Goal: Task Accomplishment & Management: Manage account settings

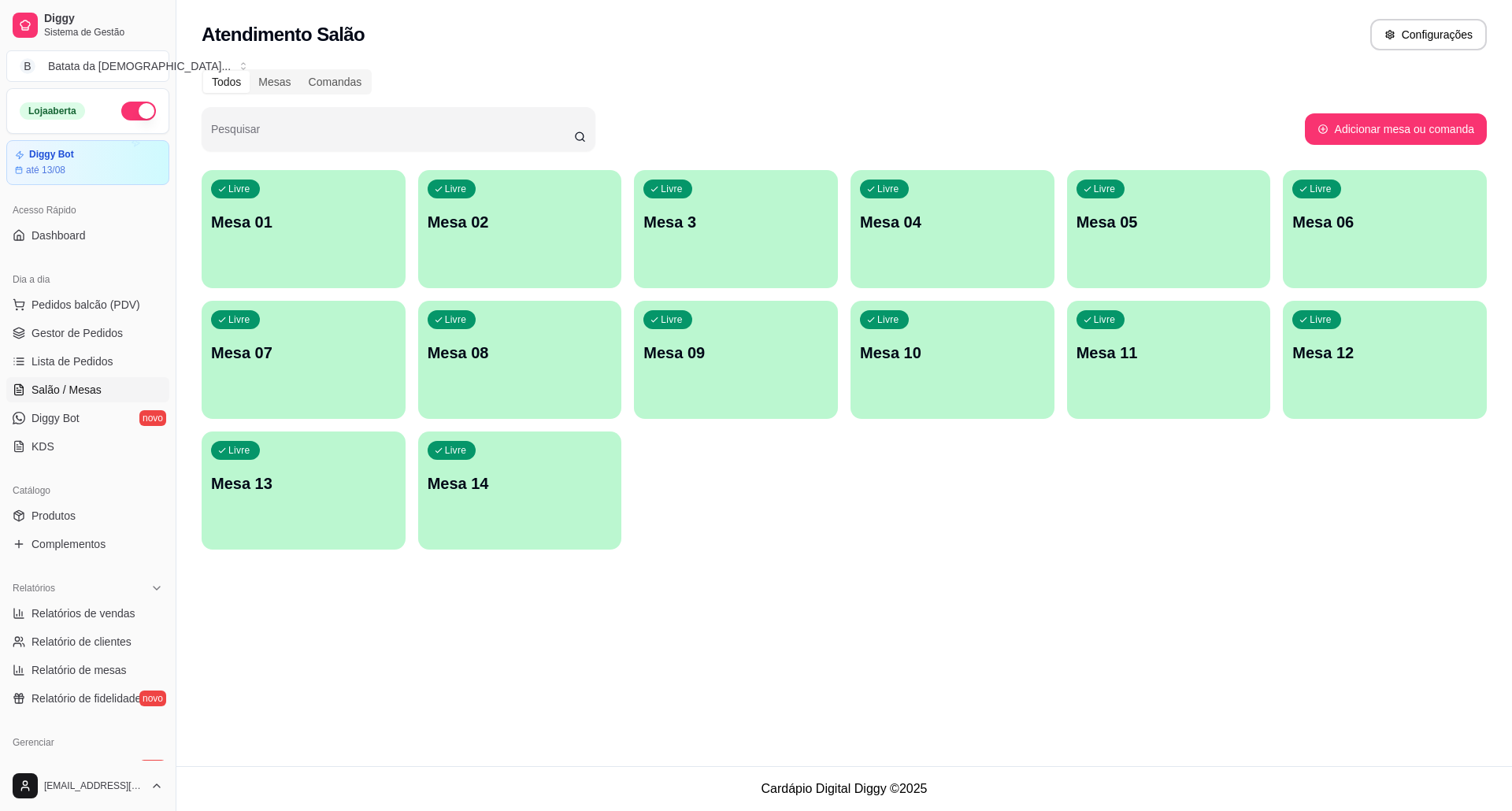
scroll to position [112, 0]
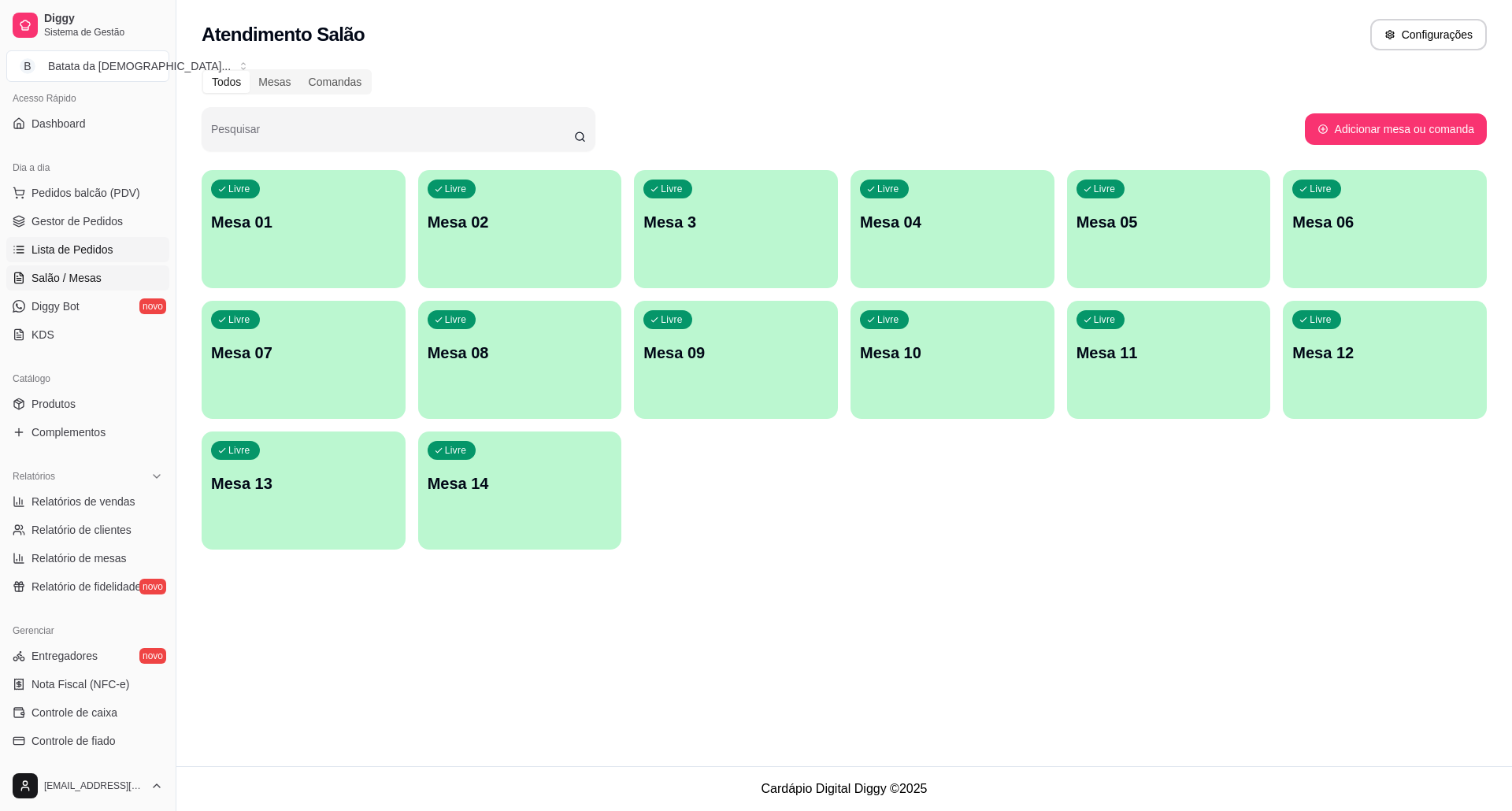
click at [102, 250] on span "Lista de Pedidos" at bounding box center [72, 249] width 81 height 16
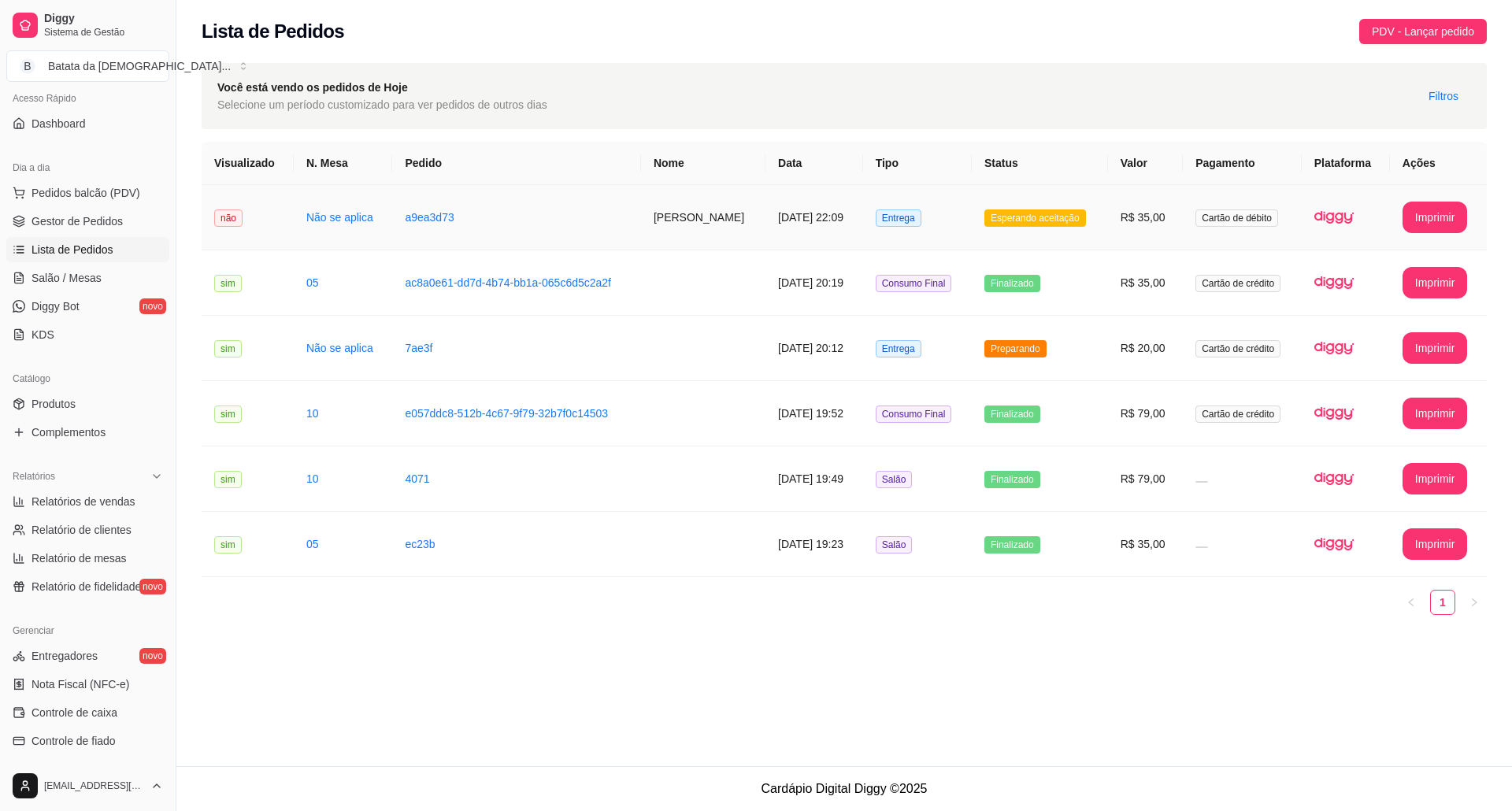
click at [1015, 210] on span "Esperando aceitação" at bounding box center [1035, 218] width 102 height 17
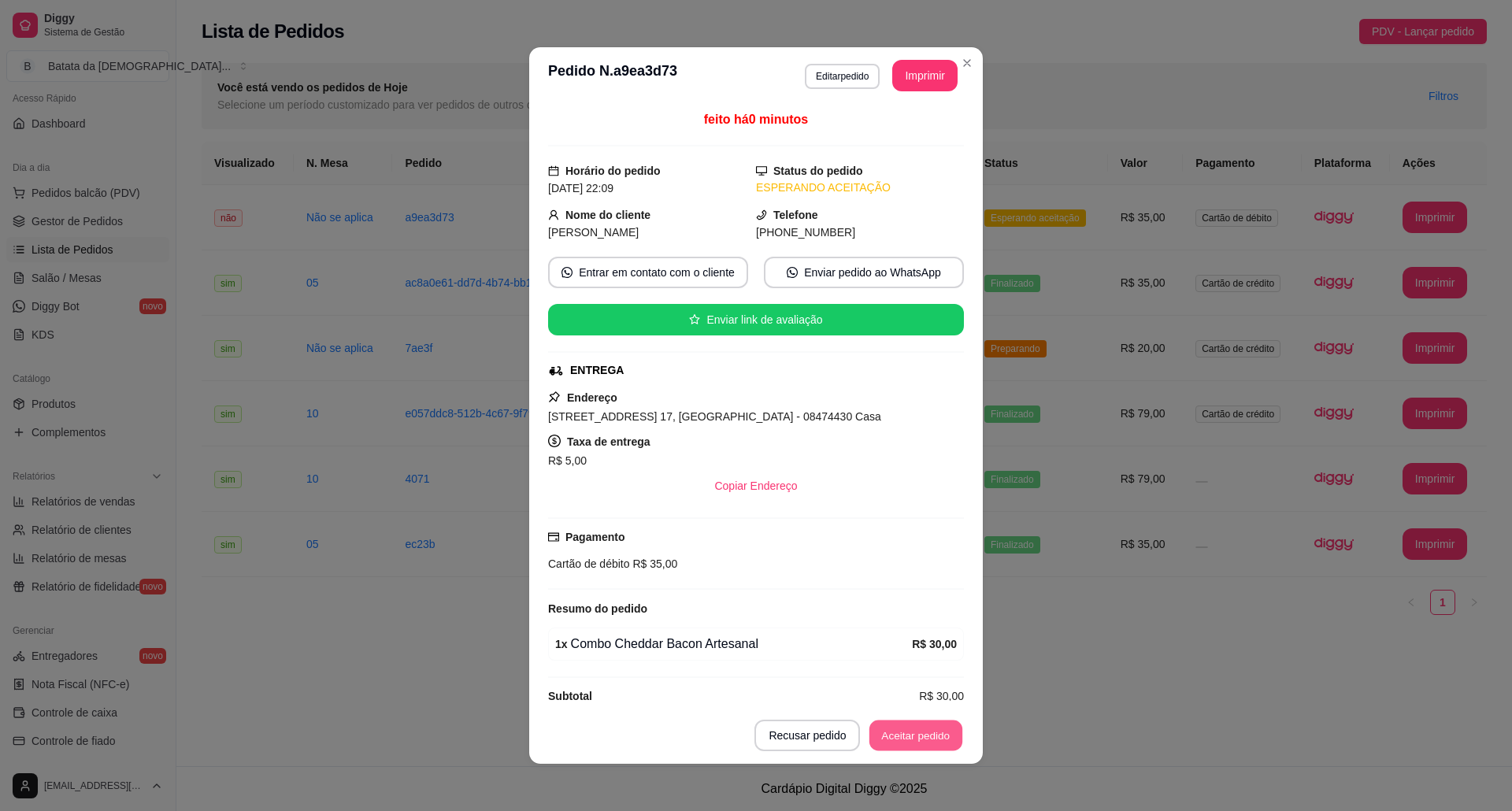
click at [904, 726] on button "Aceitar pedido" at bounding box center [916, 736] width 93 height 31
click at [920, 73] on button "Imprimir" at bounding box center [925, 77] width 63 height 31
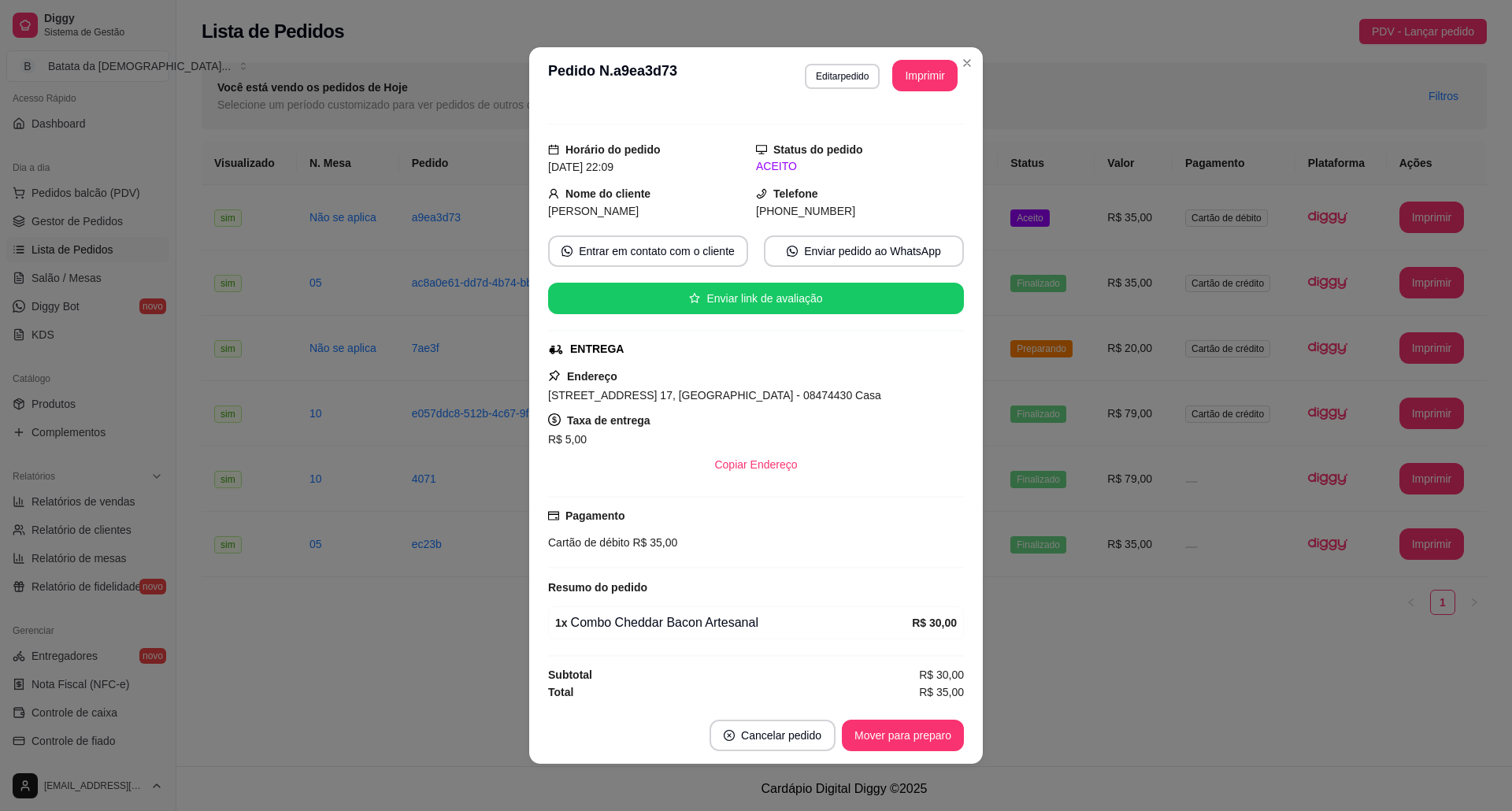
scroll to position [28, 0]
click at [923, 738] on button "Mover para preparo" at bounding box center [903, 735] width 122 height 31
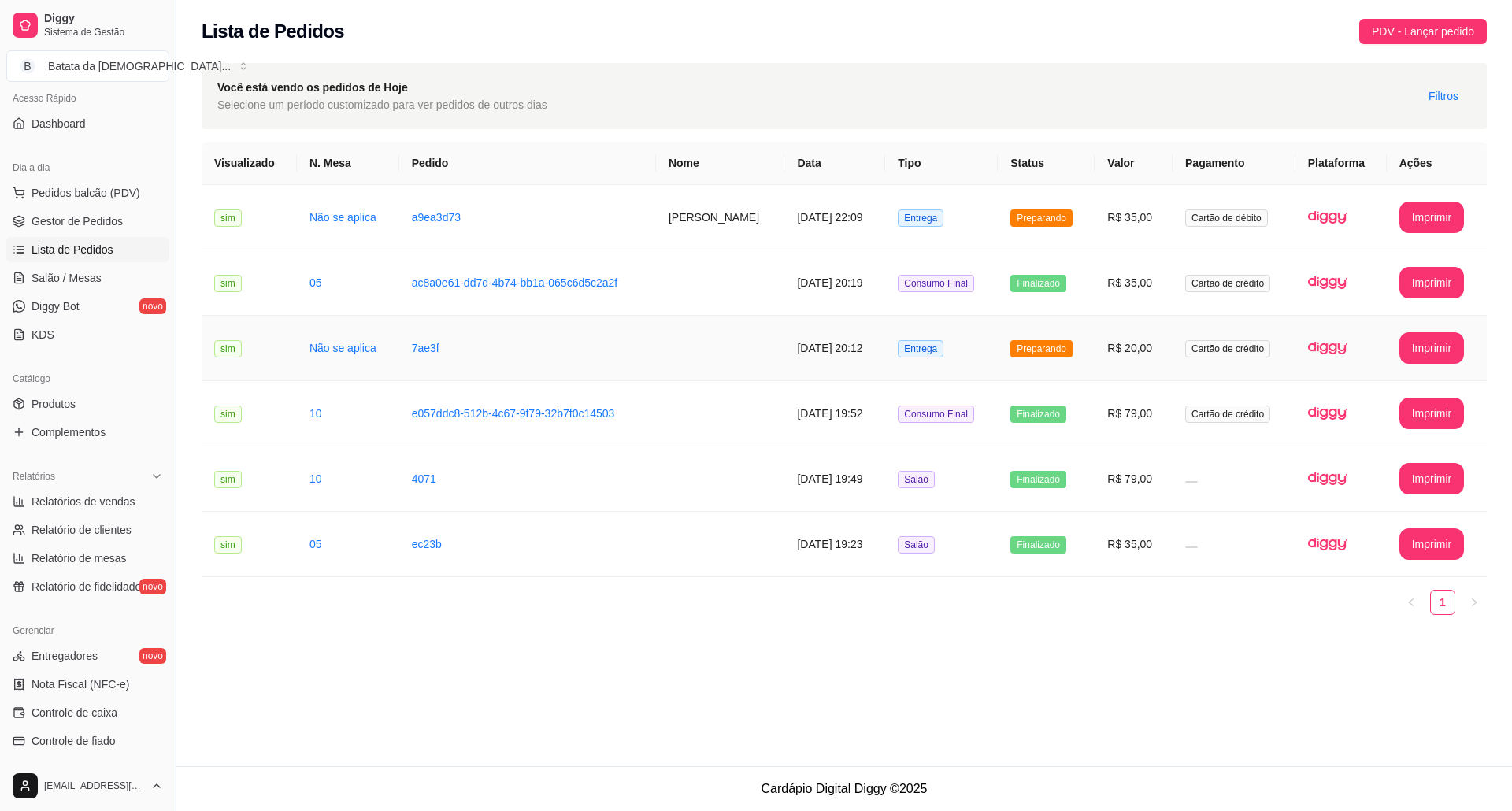
click at [981, 350] on td "Entrega" at bounding box center [942, 348] width 113 height 65
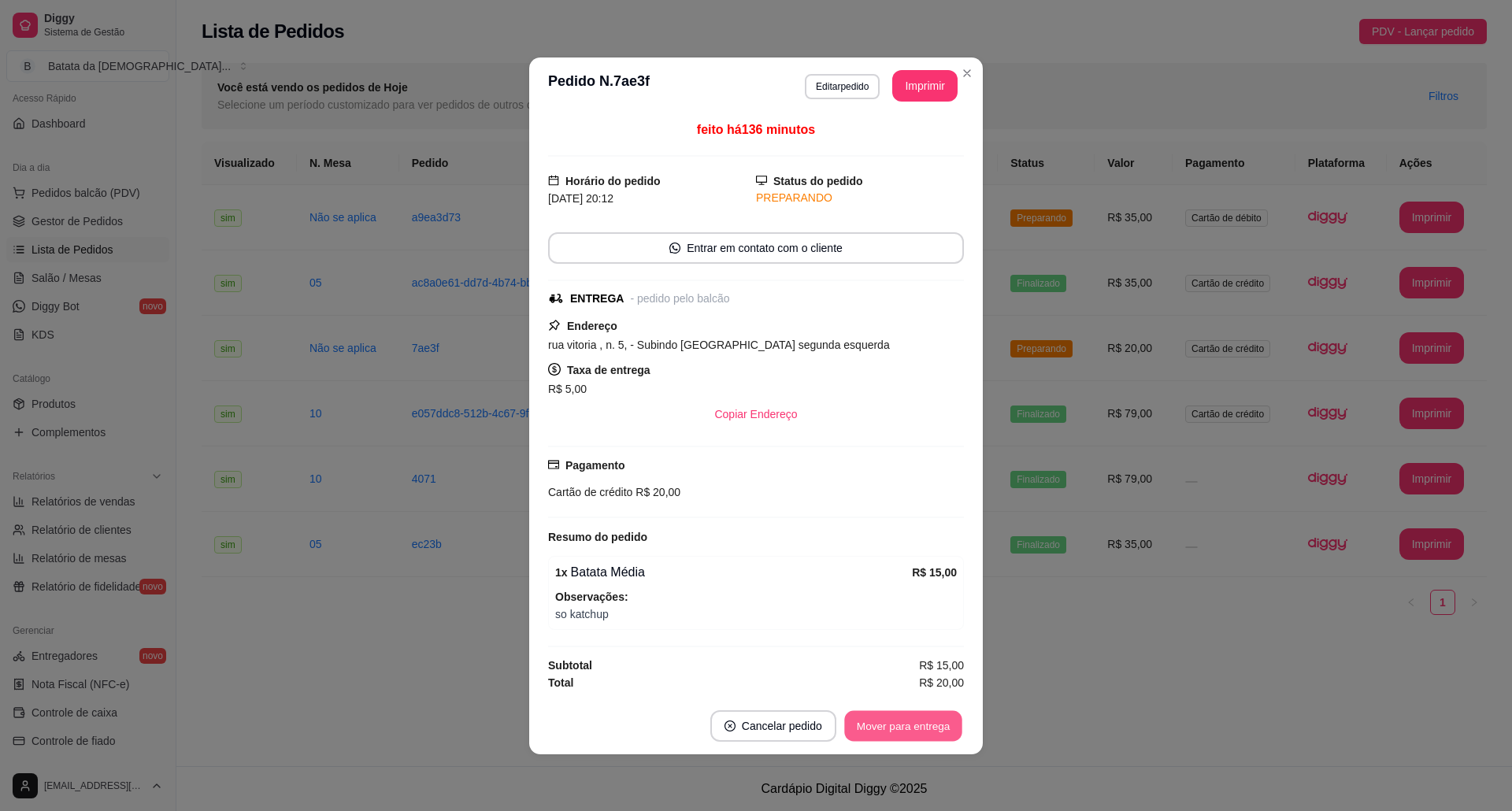
click at [919, 720] on button "Mover para entrega" at bounding box center [903, 726] width 118 height 31
click at [919, 726] on button "Mover para finalizado" at bounding box center [898, 726] width 131 height 31
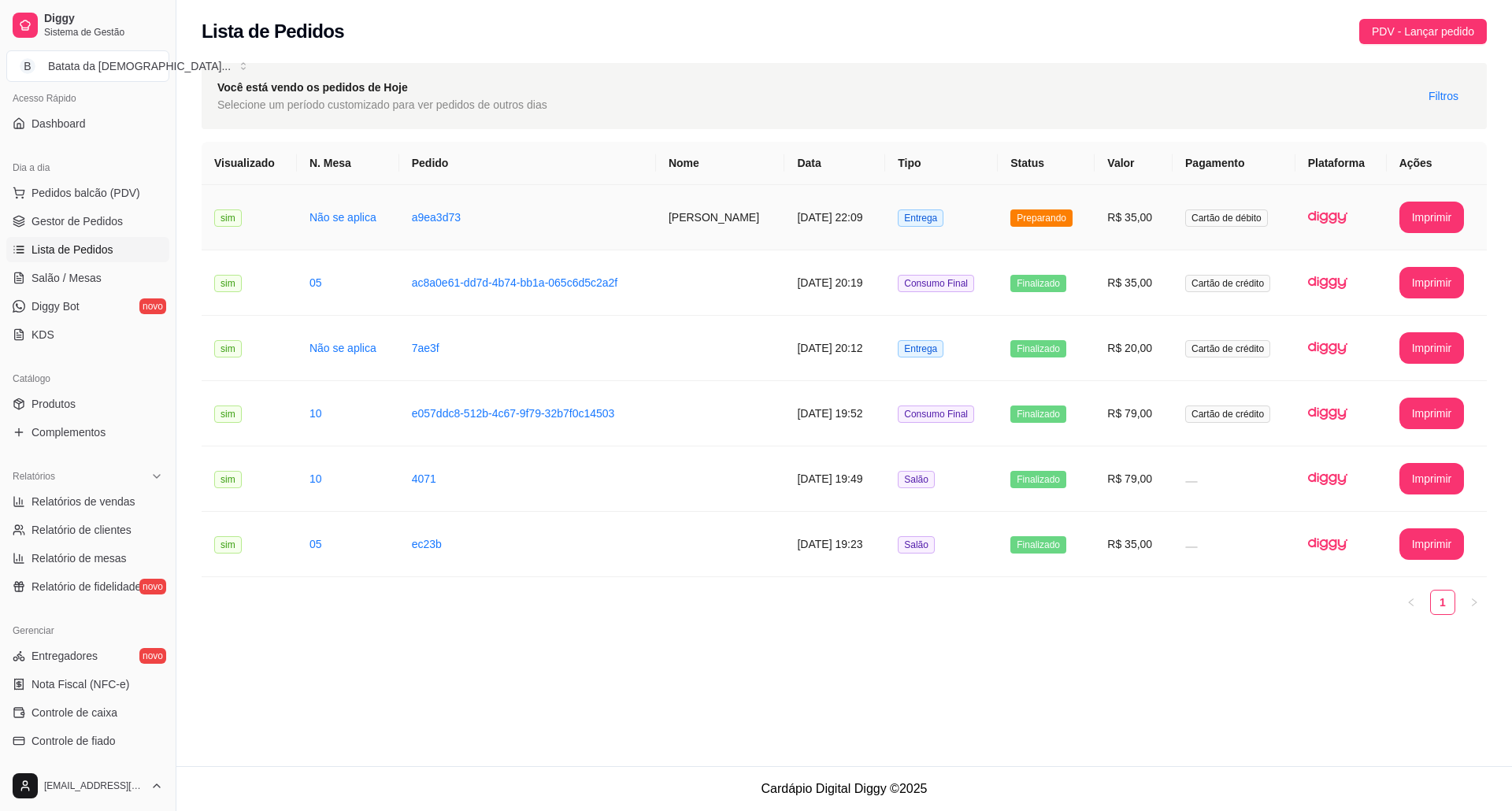
click at [984, 215] on td "Entrega" at bounding box center [942, 217] width 113 height 65
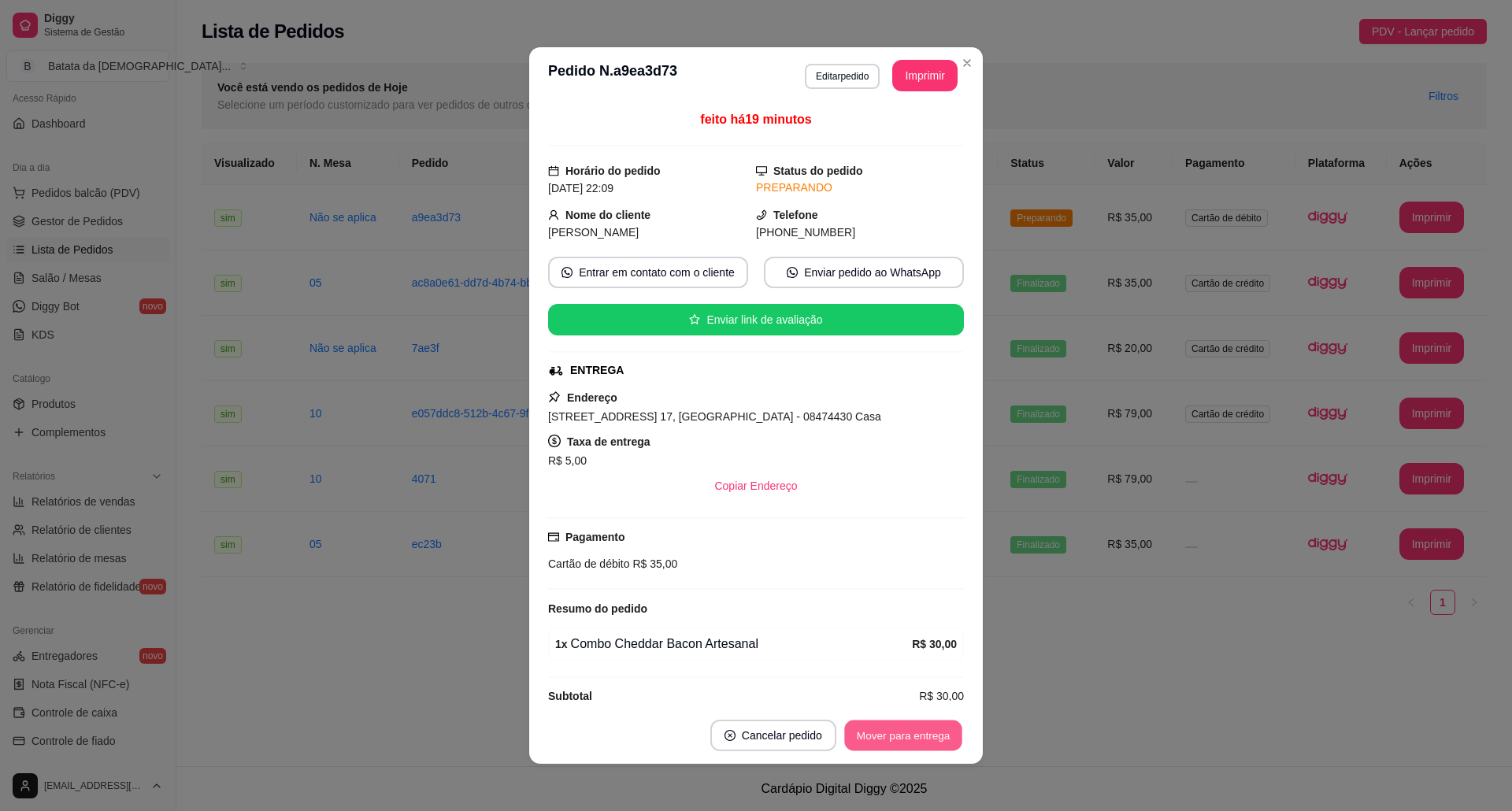
click at [889, 738] on button "Mover para entrega" at bounding box center [903, 736] width 118 height 31
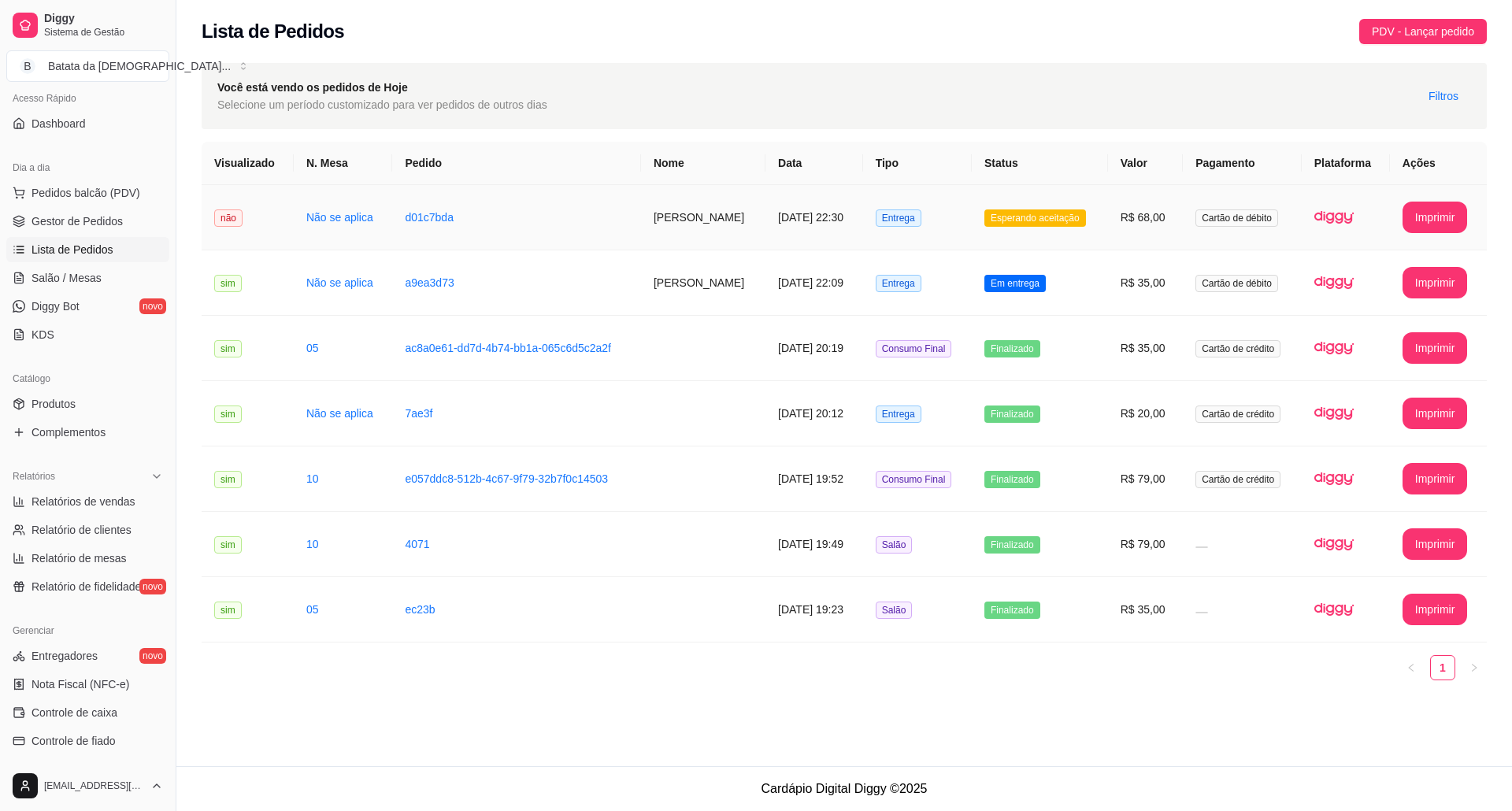
click at [1074, 241] on td "Esperando aceitação" at bounding box center [1040, 217] width 136 height 65
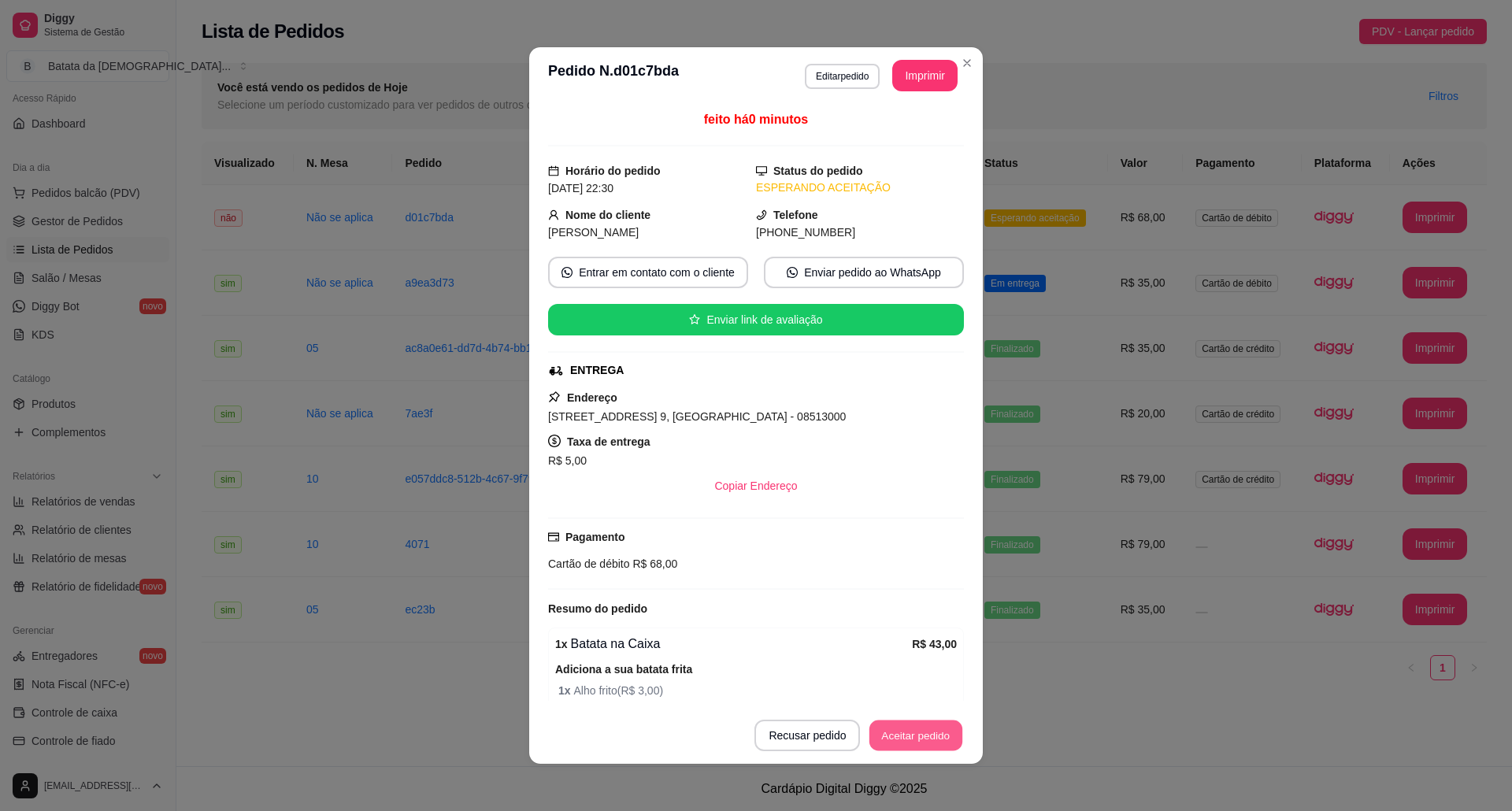
click at [889, 729] on button "Aceitar pedido" at bounding box center [916, 736] width 93 height 31
click at [917, 78] on button "Imprimir" at bounding box center [925, 77] width 63 height 31
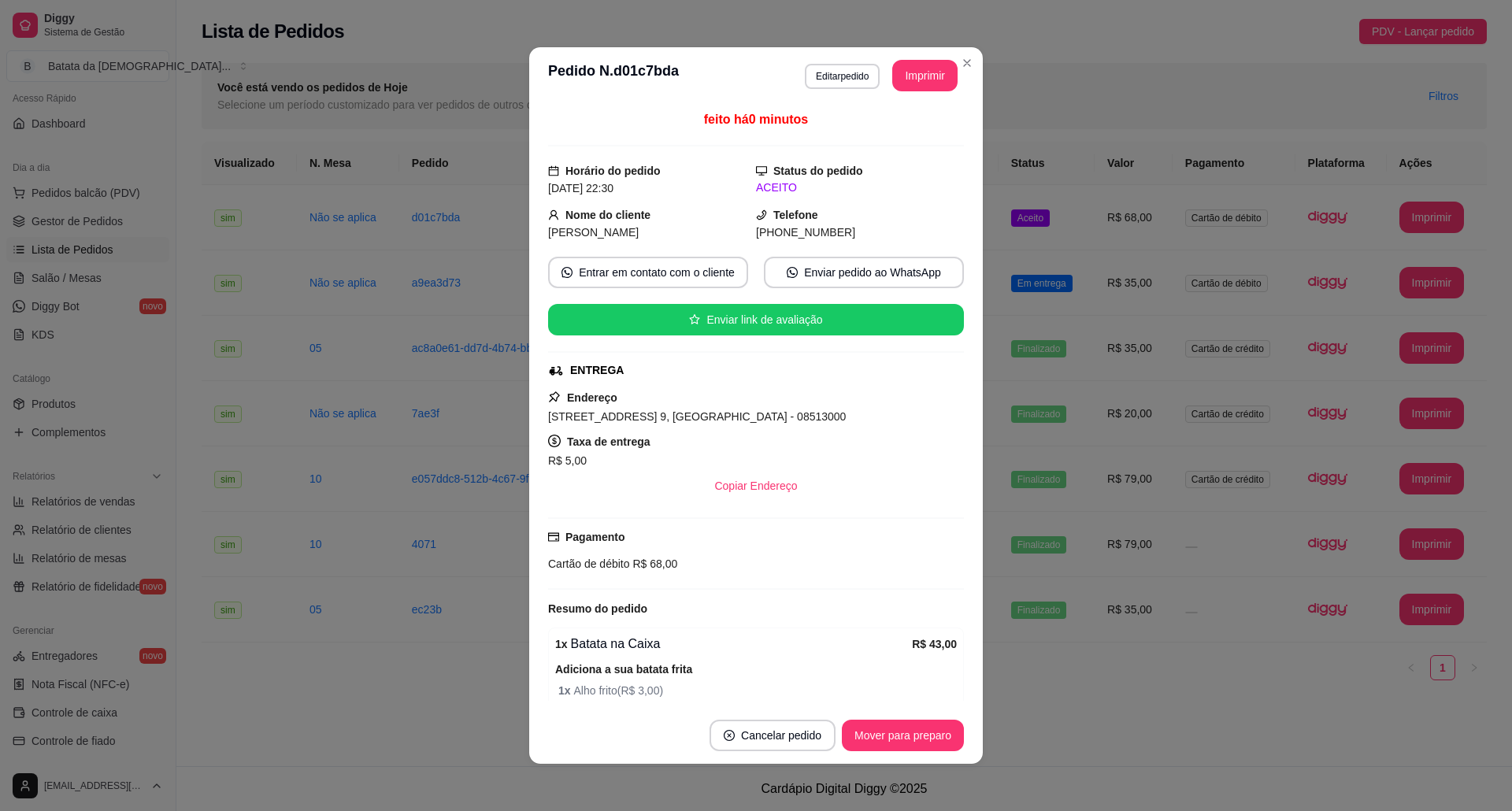
scroll to position [124, 0]
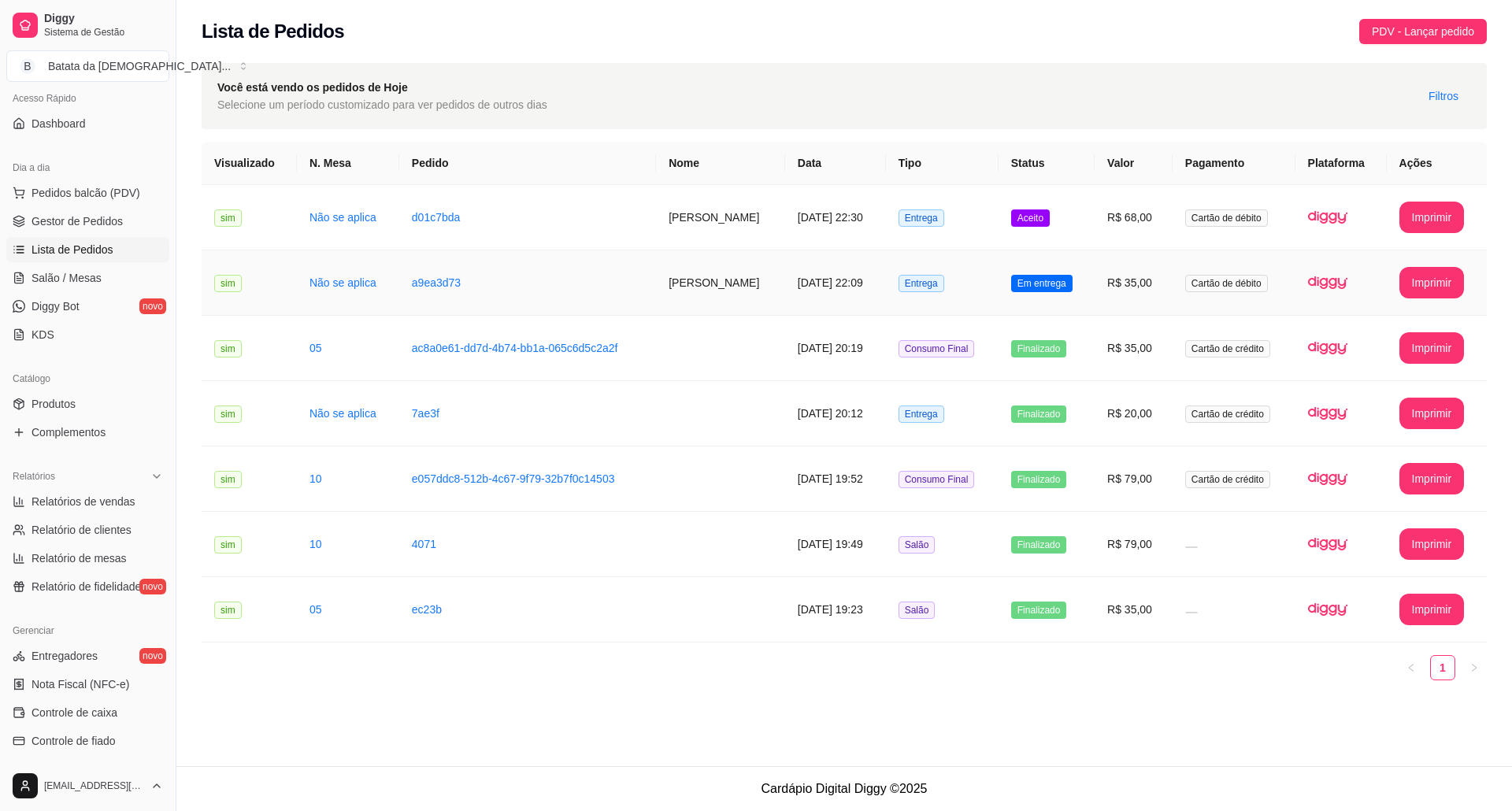
click at [944, 277] on span "Entrega" at bounding box center [920, 283] width 46 height 17
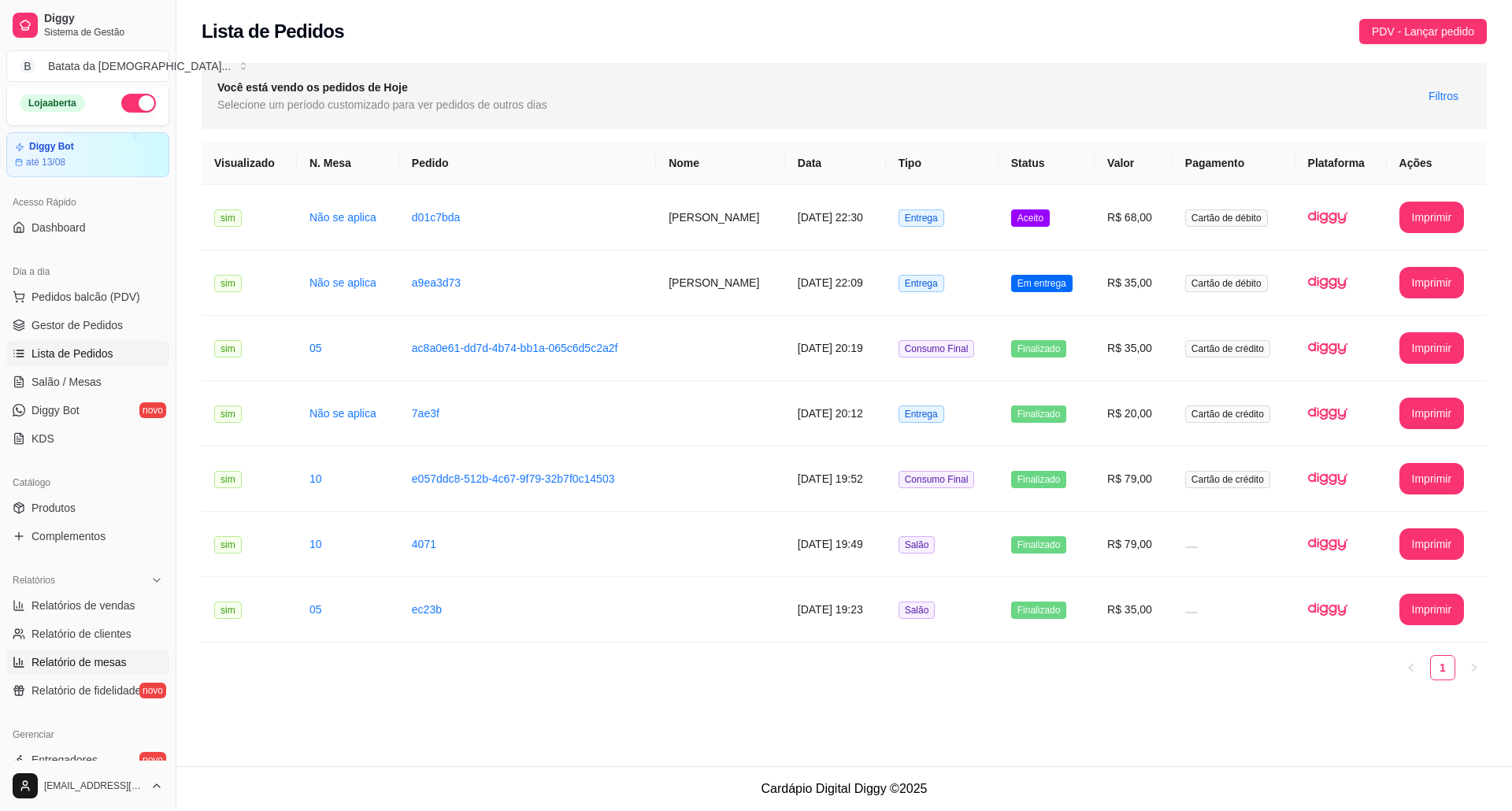
scroll to position [7, 0]
click at [73, 382] on span "Salão / Mesas" at bounding box center [66, 382] width 70 height 16
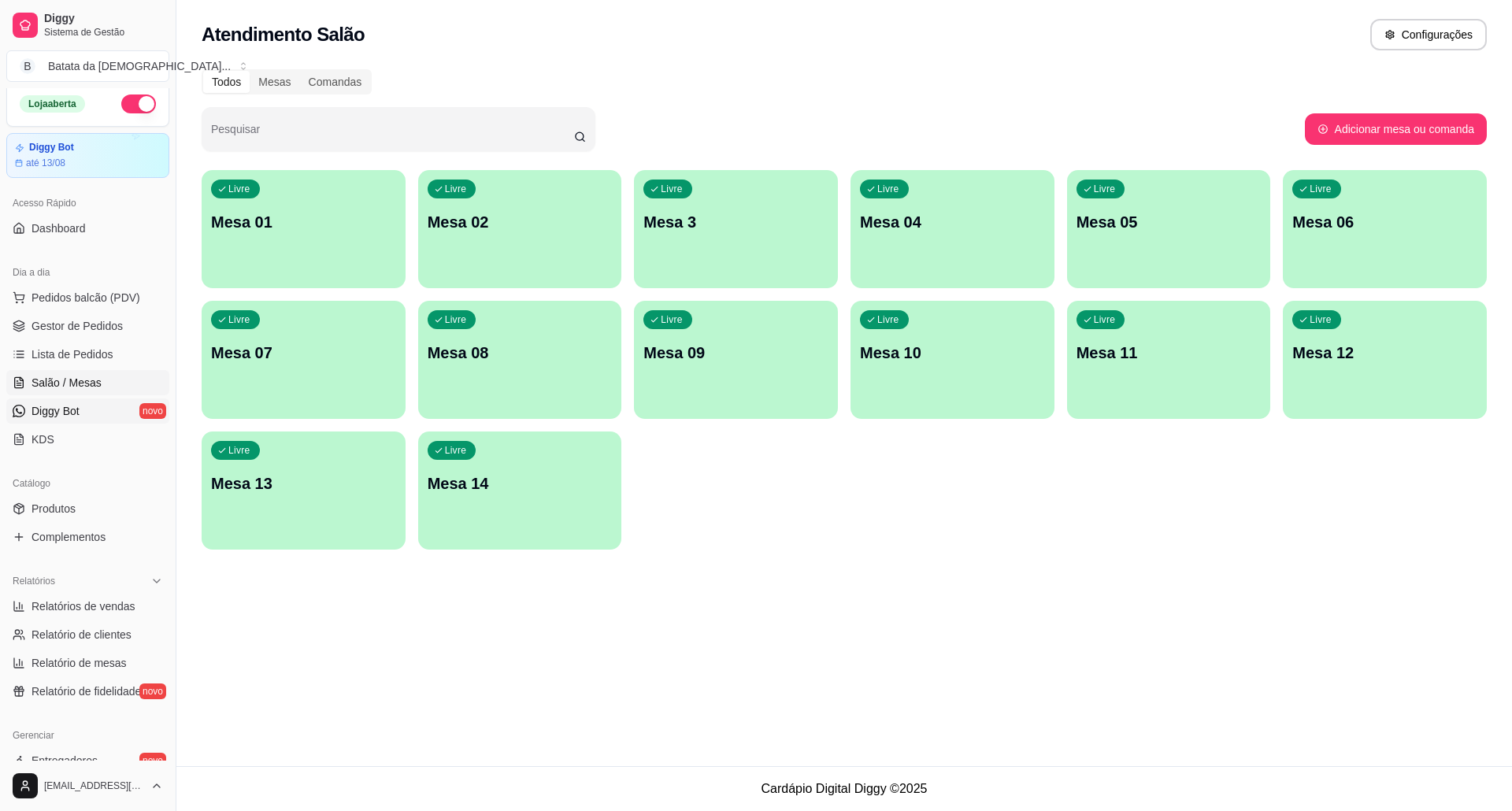
click at [63, 405] on span "Diggy Bot" at bounding box center [55, 411] width 48 height 16
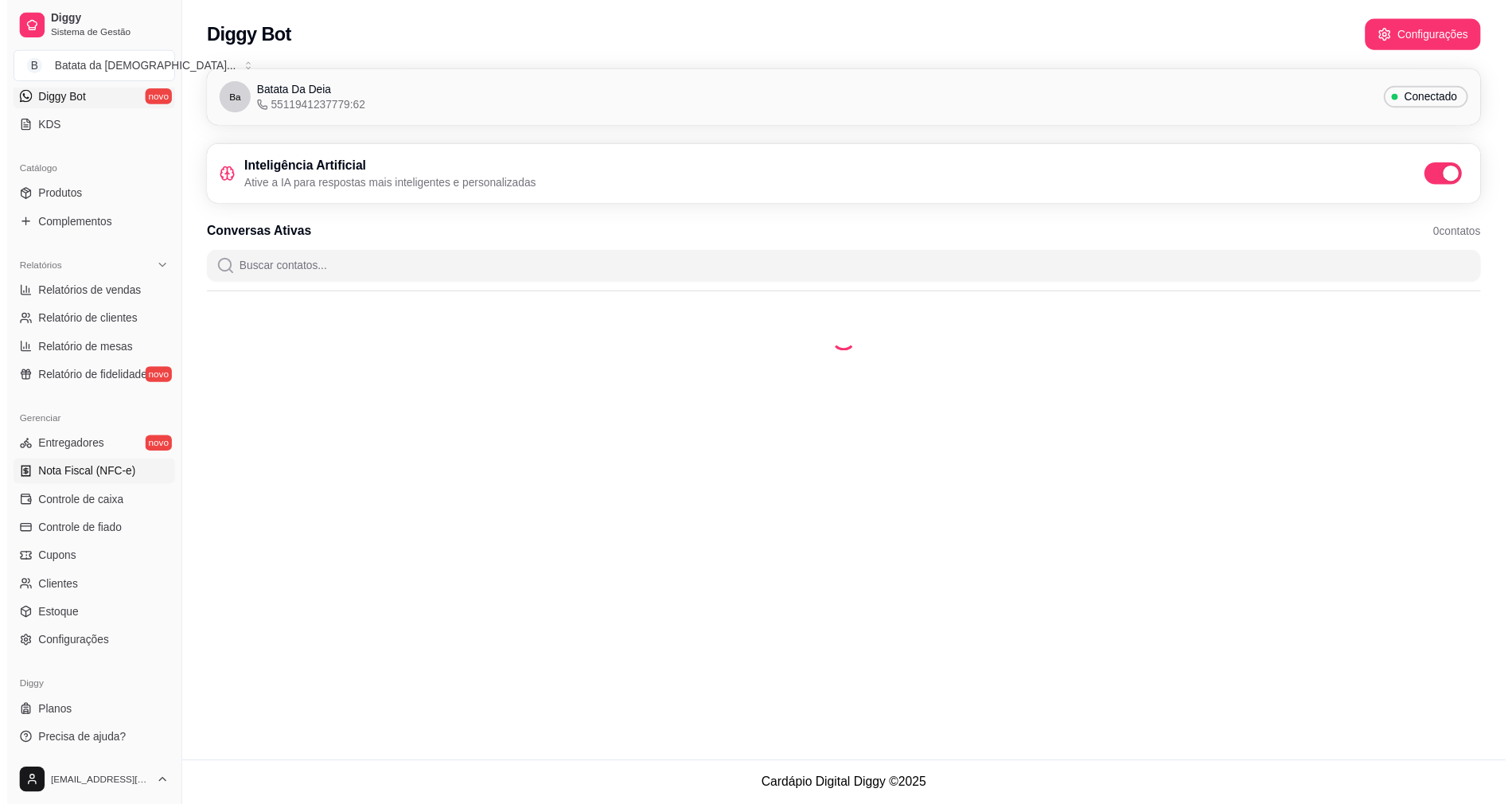
scroll to position [326, 0]
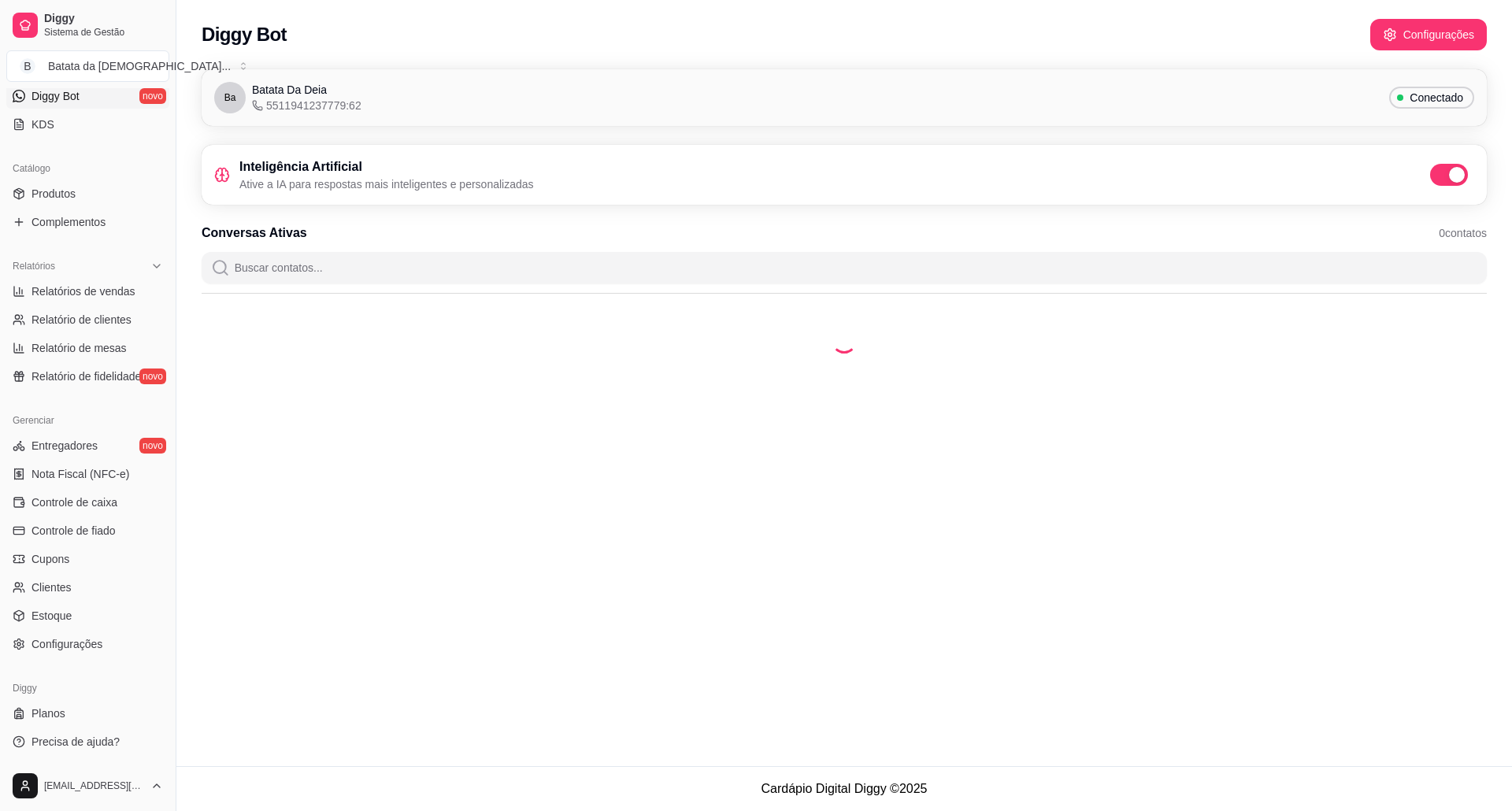
click at [101, 291] on span "Relatórios de vendas" at bounding box center [82, 291] width 104 height 16
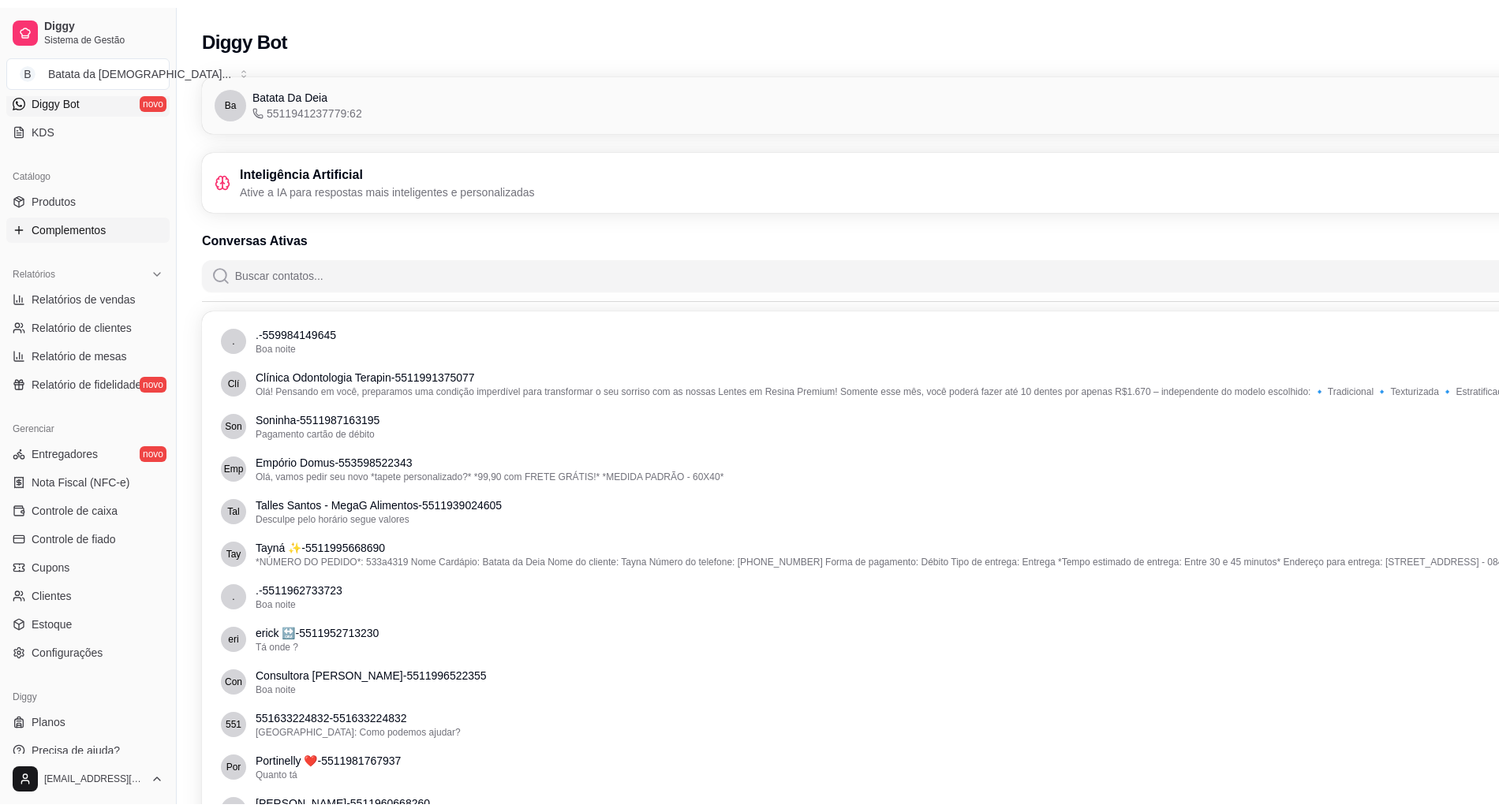
scroll to position [218, 0]
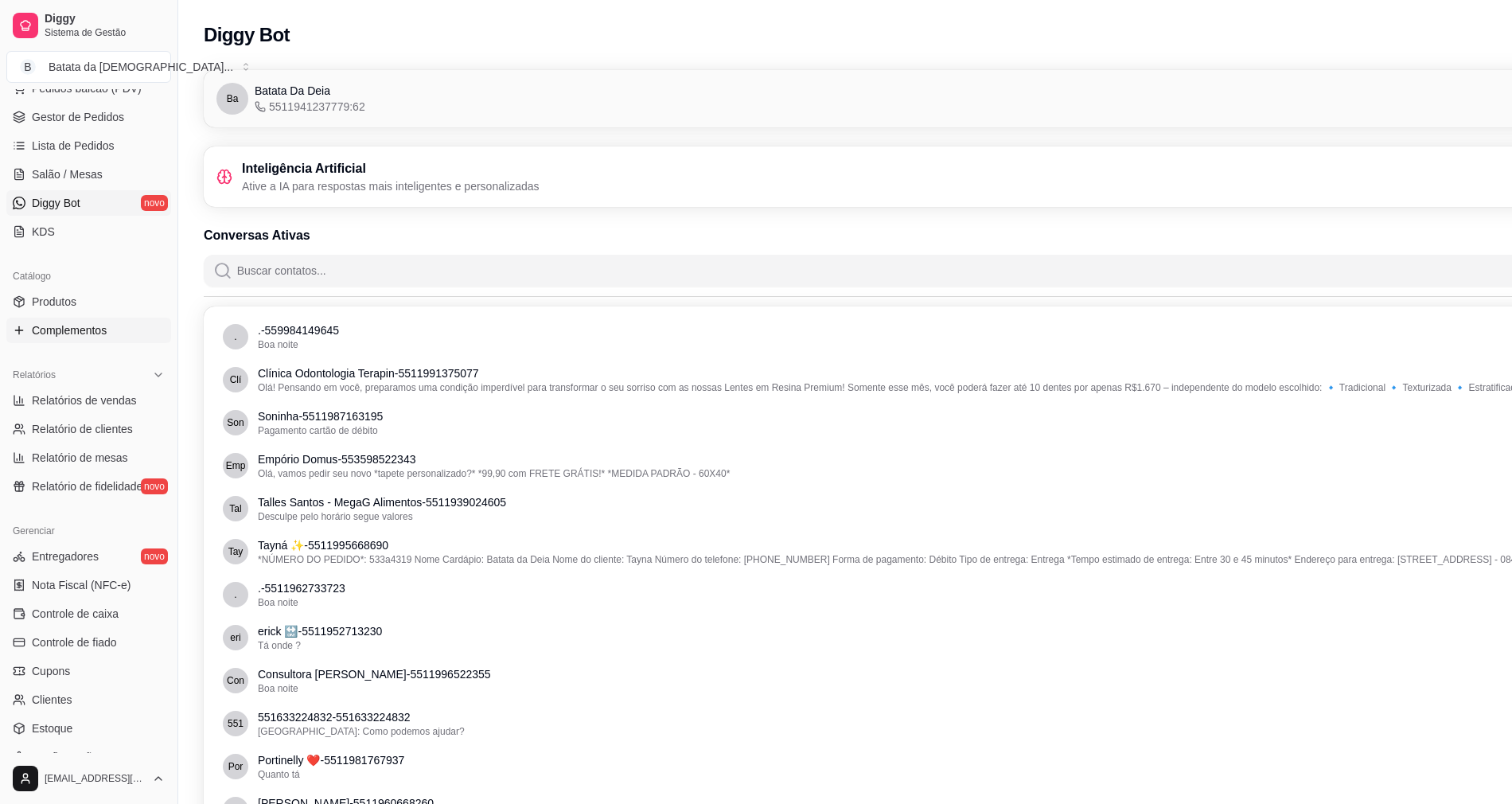
select select "ALL"
select select "0"
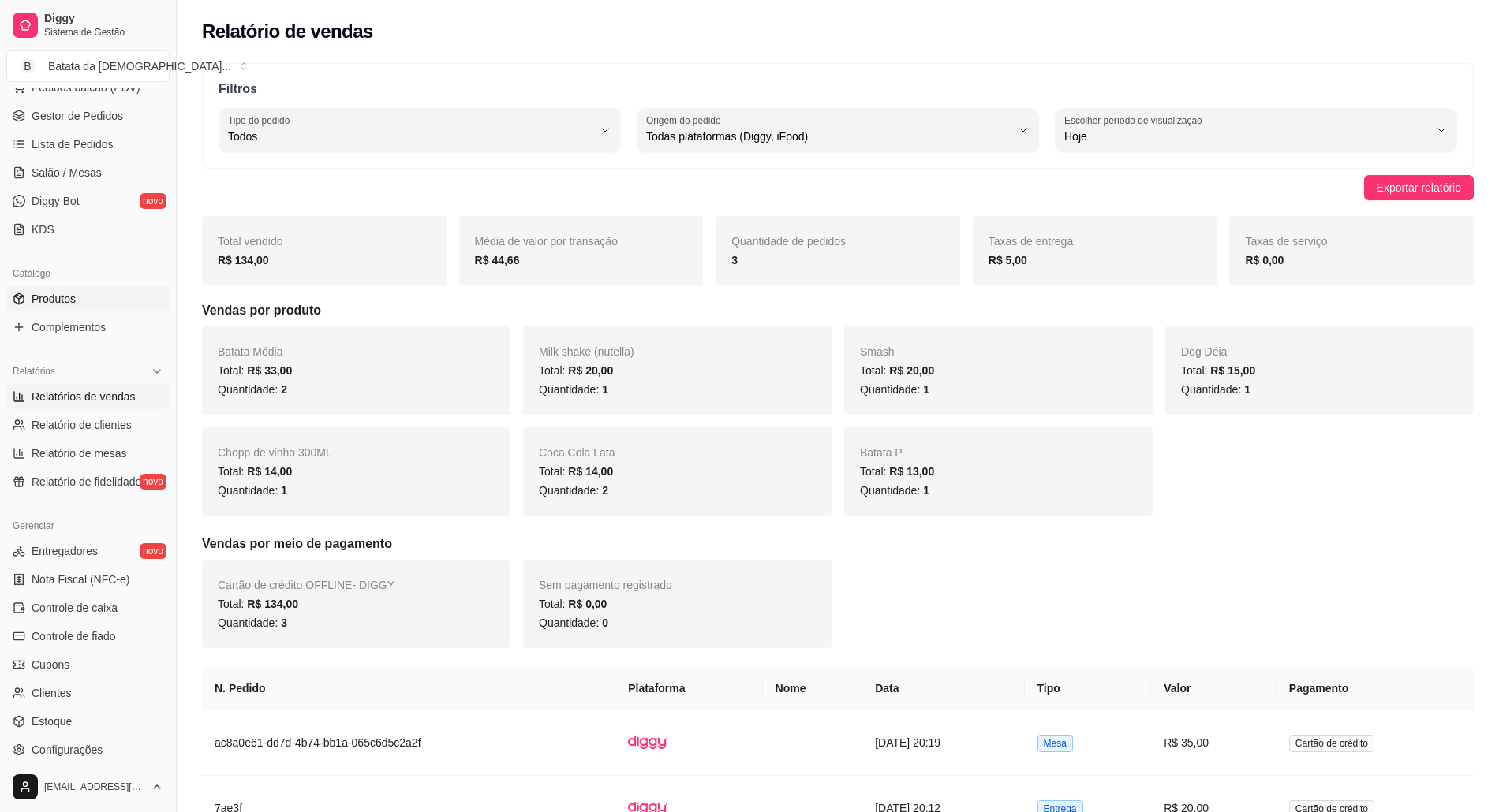
click at [64, 304] on span "Produtos" at bounding box center [52, 299] width 44 height 16
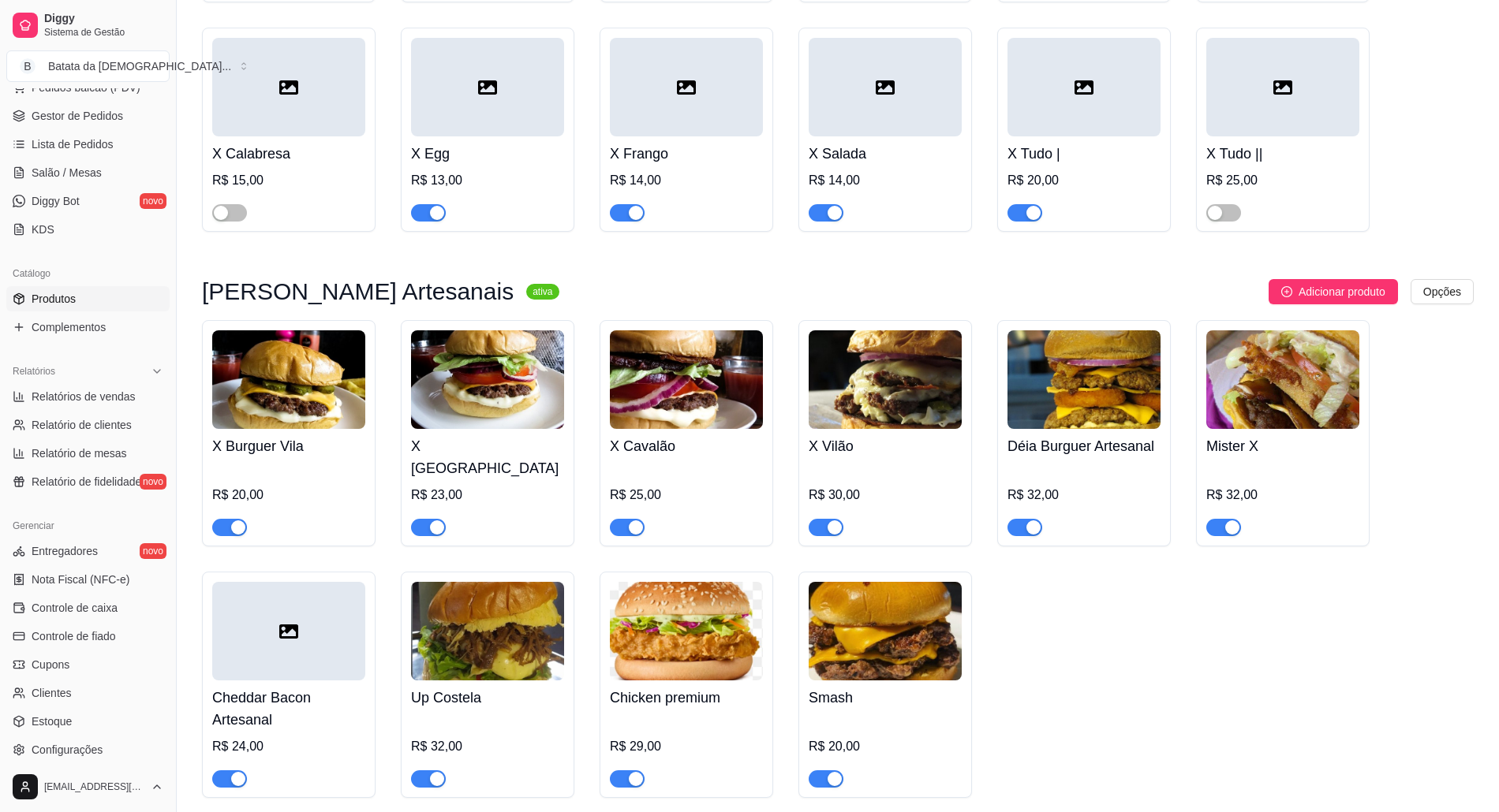
scroll to position [421, 0]
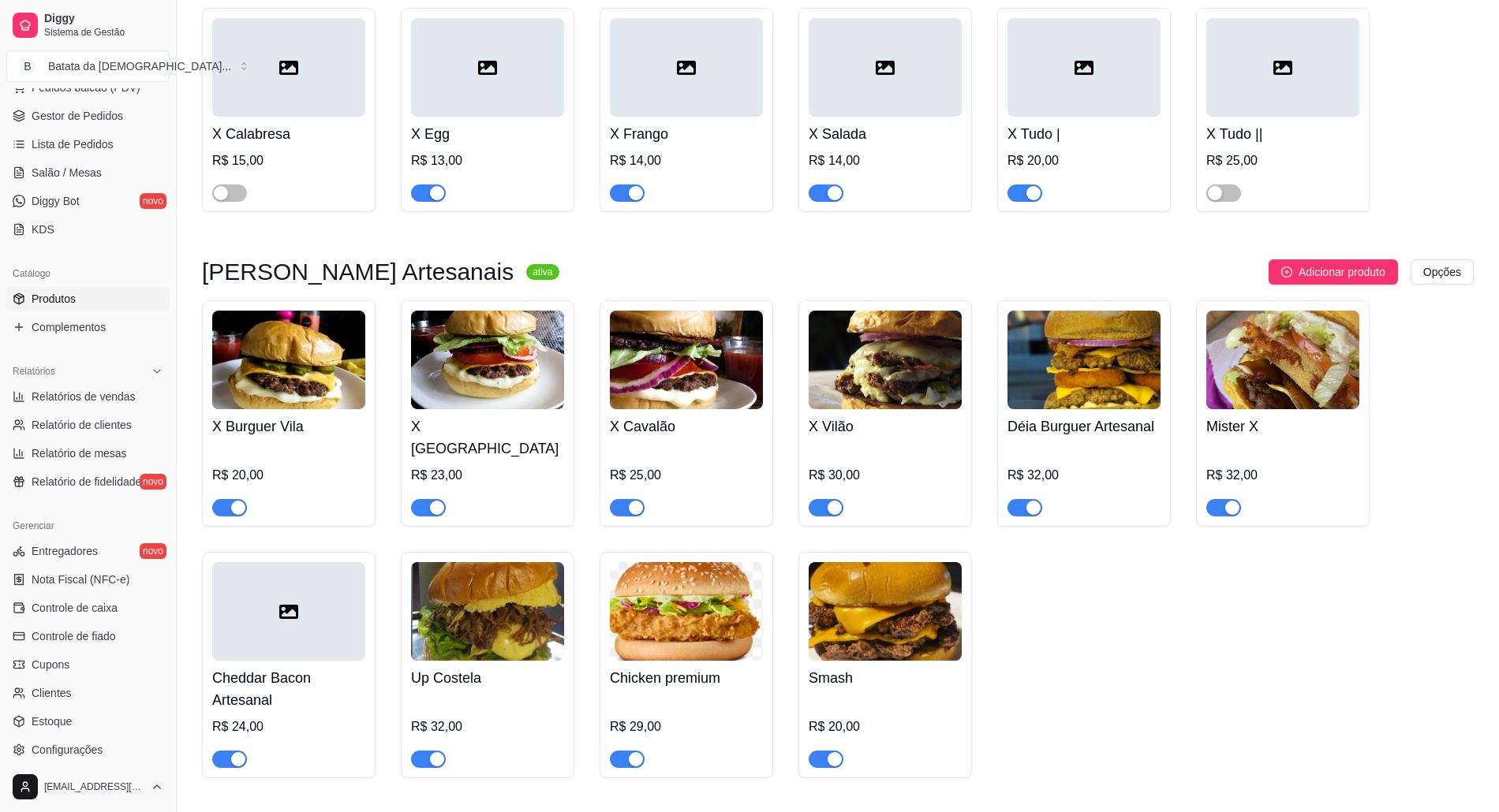
click at [224, 592] on div at bounding box center [289, 611] width 153 height 98
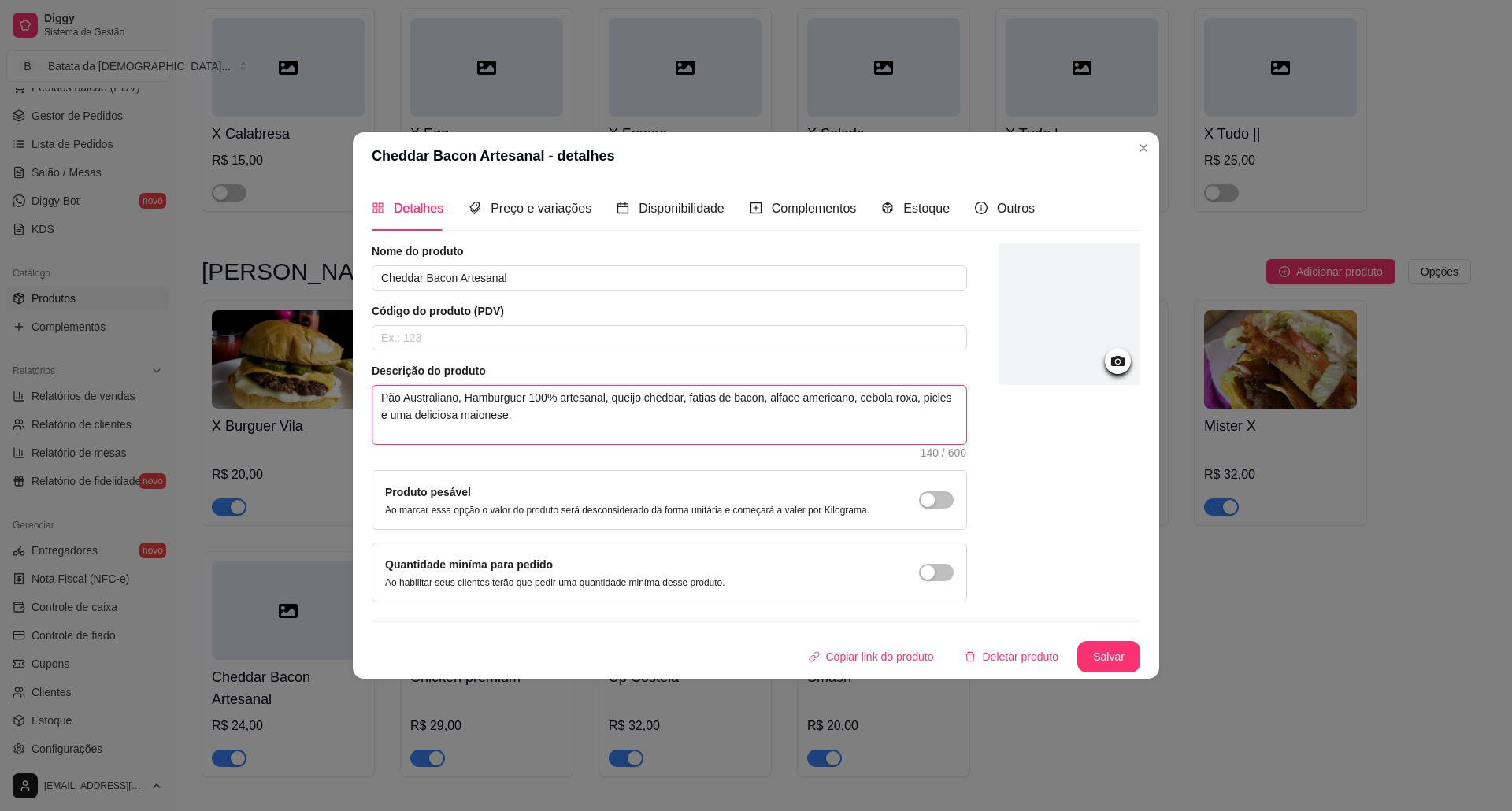
drag, startPoint x: 845, startPoint y: 402, endPoint x: 765, endPoint y: 396, distance: 80.2
click at [765, 396] on textarea "Pão Australiano, Hamburguer 100% artesanal, queijo cheddar, fatias de bacon, al…" at bounding box center [669, 415] width 594 height 58
type textarea "Pão Australiano, Hamburguer 100% artesanal, queijo cheddar, fatias de bacon, , …"
click at [770, 399] on textarea "Pão Australiano, Hamburguer 100% artesanal, queijo cheddar, fatias de bacon, , …" at bounding box center [669, 415] width 594 height 58
type textarea "Pão Australiano, Hamburguer 100% artesanal, queijo cheddar, fatias de bacon, ,c…"
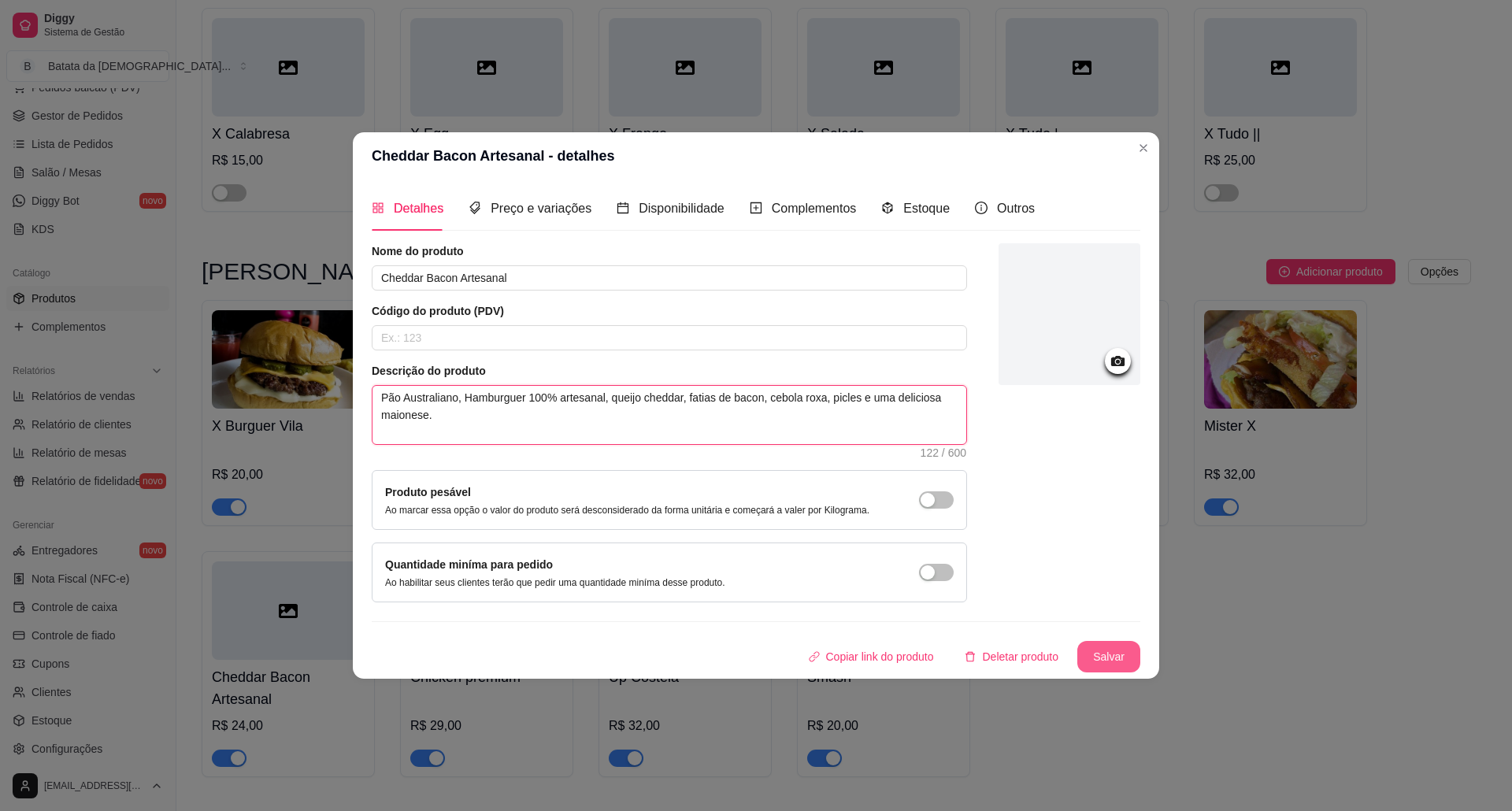
type textarea "Pão Australiano, Hamburguer 100% artesanal, queijo cheddar, fatias de bacon, ce…"
click at [1109, 662] on button "Salvar" at bounding box center [1109, 658] width 61 height 31
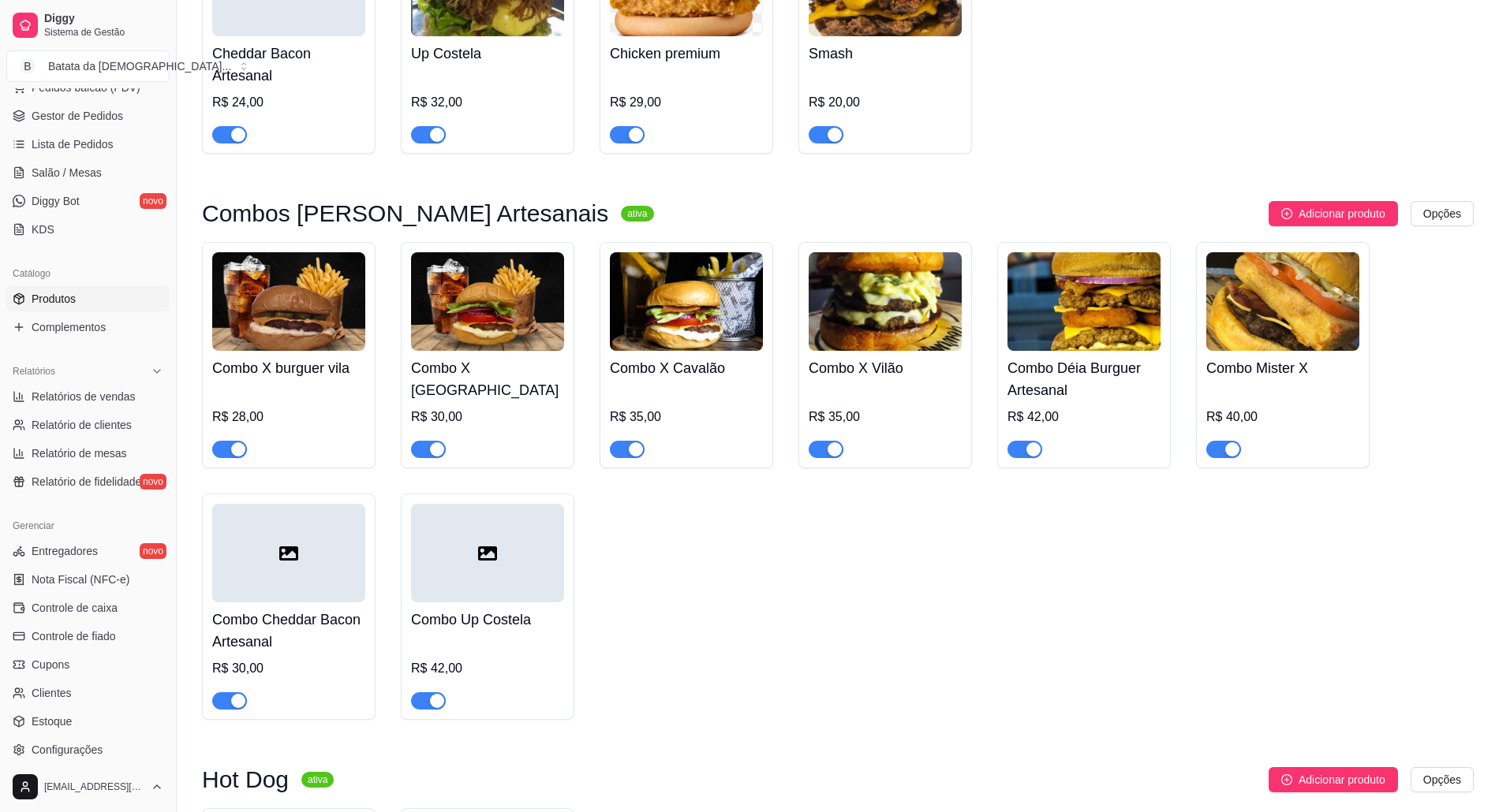
scroll to position [1051, 0]
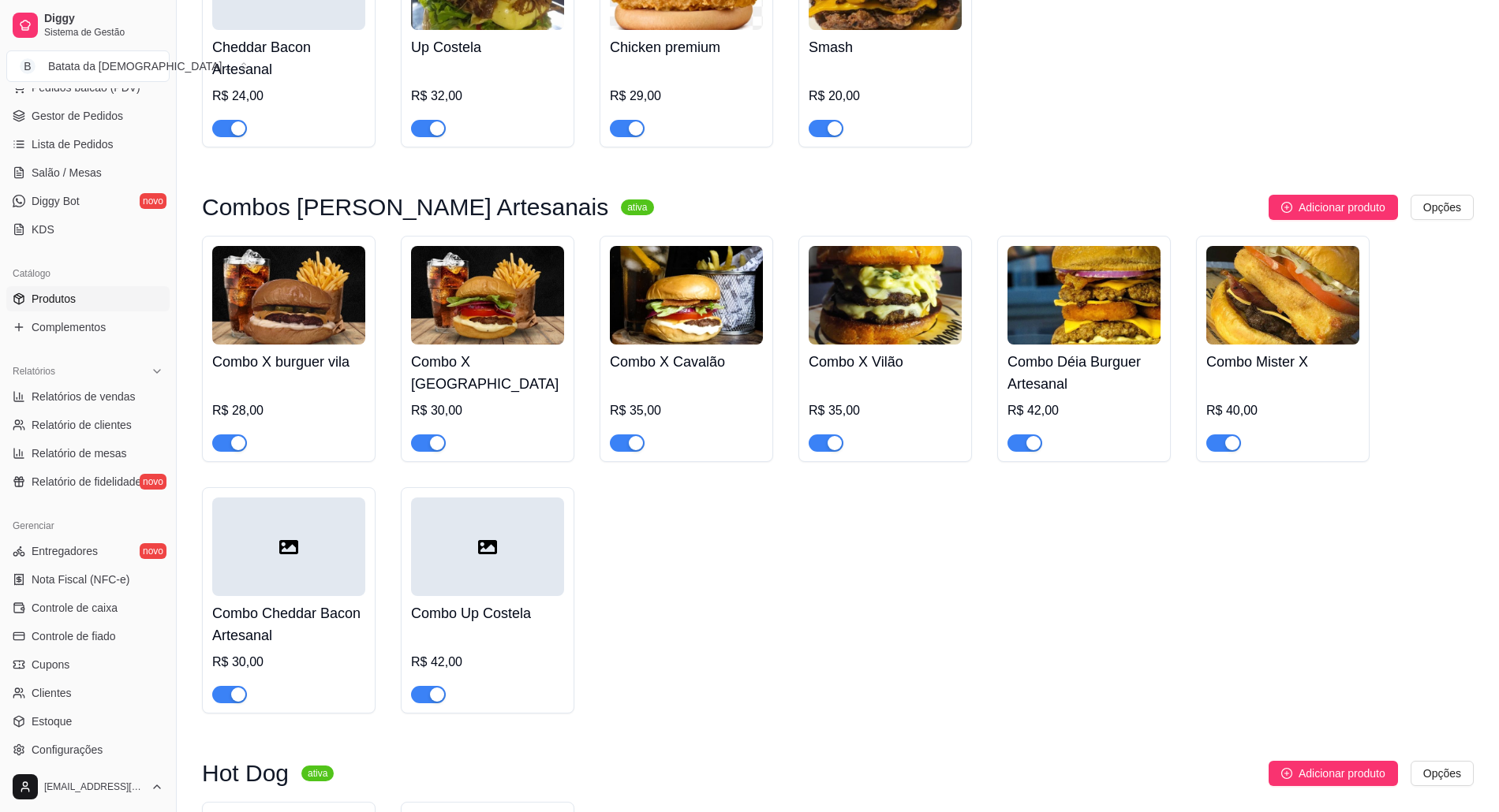
click at [286, 546] on div at bounding box center [289, 546] width 153 height 98
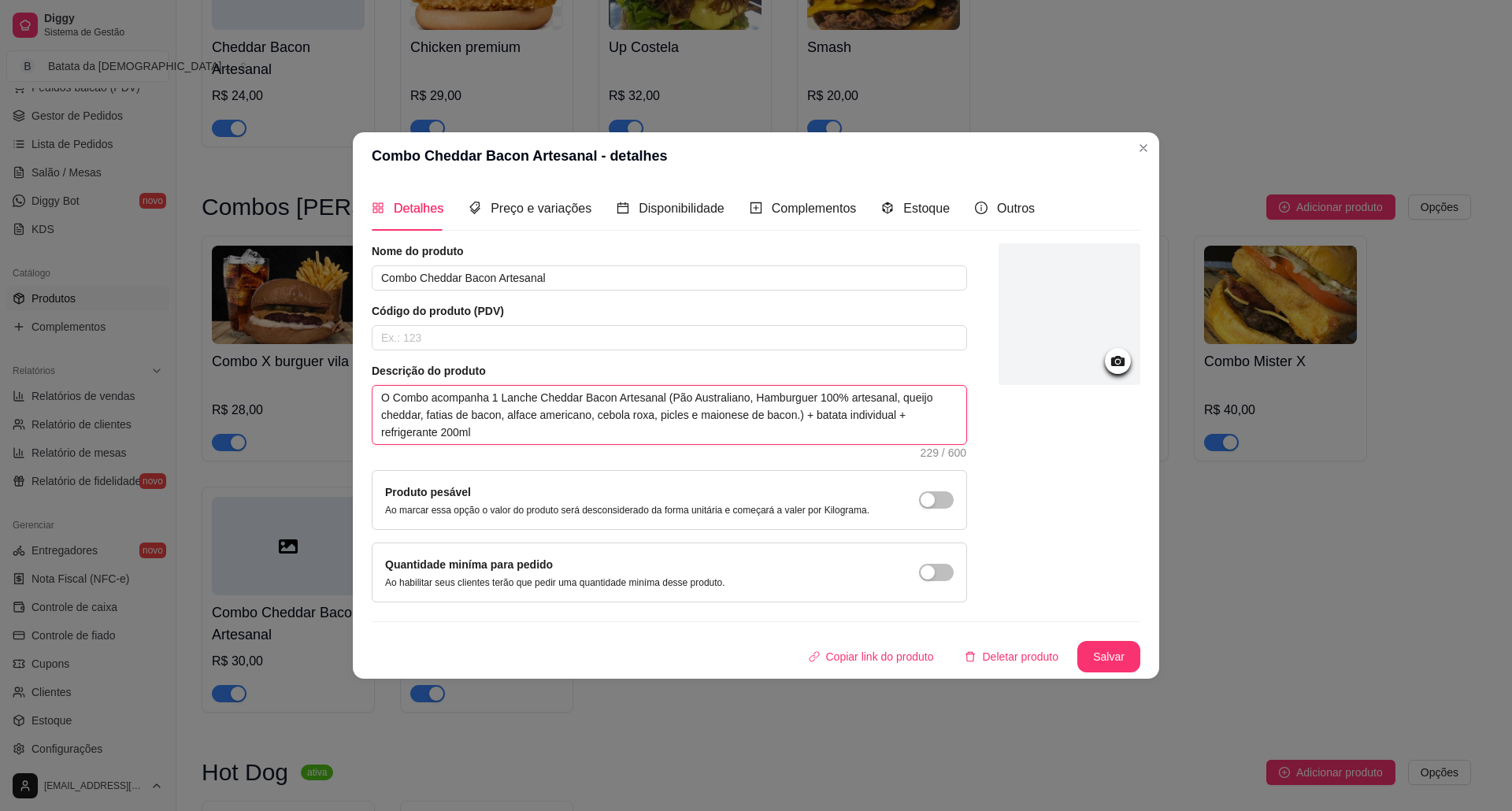
drag, startPoint x: 584, startPoint y: 422, endPoint x: 501, endPoint y: 412, distance: 83.6
click at [501, 412] on textarea "O Combo acompanha 1 Lanche Cheddar Bacon Artesanal (Pão Australiano, Hamburguer…" at bounding box center [669, 415] width 594 height 58
type textarea "O Combo acompanha 1 Lanche Cheddar Bacon Artesanal (Pão Australiano, Hamburguer…"
click at [504, 416] on textarea "O Combo acompanha 1 Lanche Cheddar Bacon Artesanal (Pão Australiano, Hamburguer…" at bounding box center [669, 415] width 594 height 58
type textarea "O Combo acompanha 1 Lanche Cheddar Bacon Artesanal (Pão Australiano, Hamburguer…"
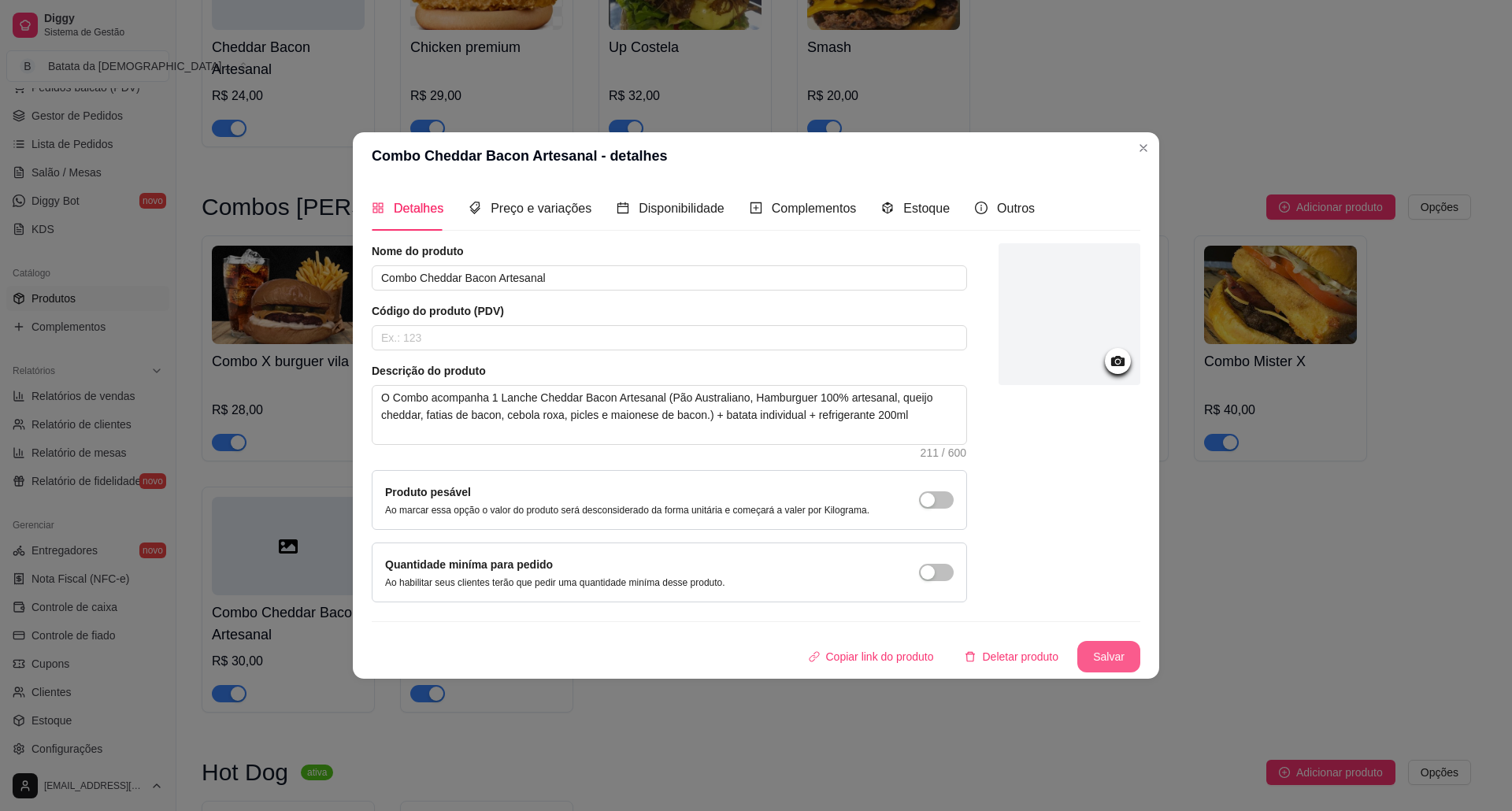
click at [1096, 649] on button "Salvar" at bounding box center [1109, 657] width 63 height 31
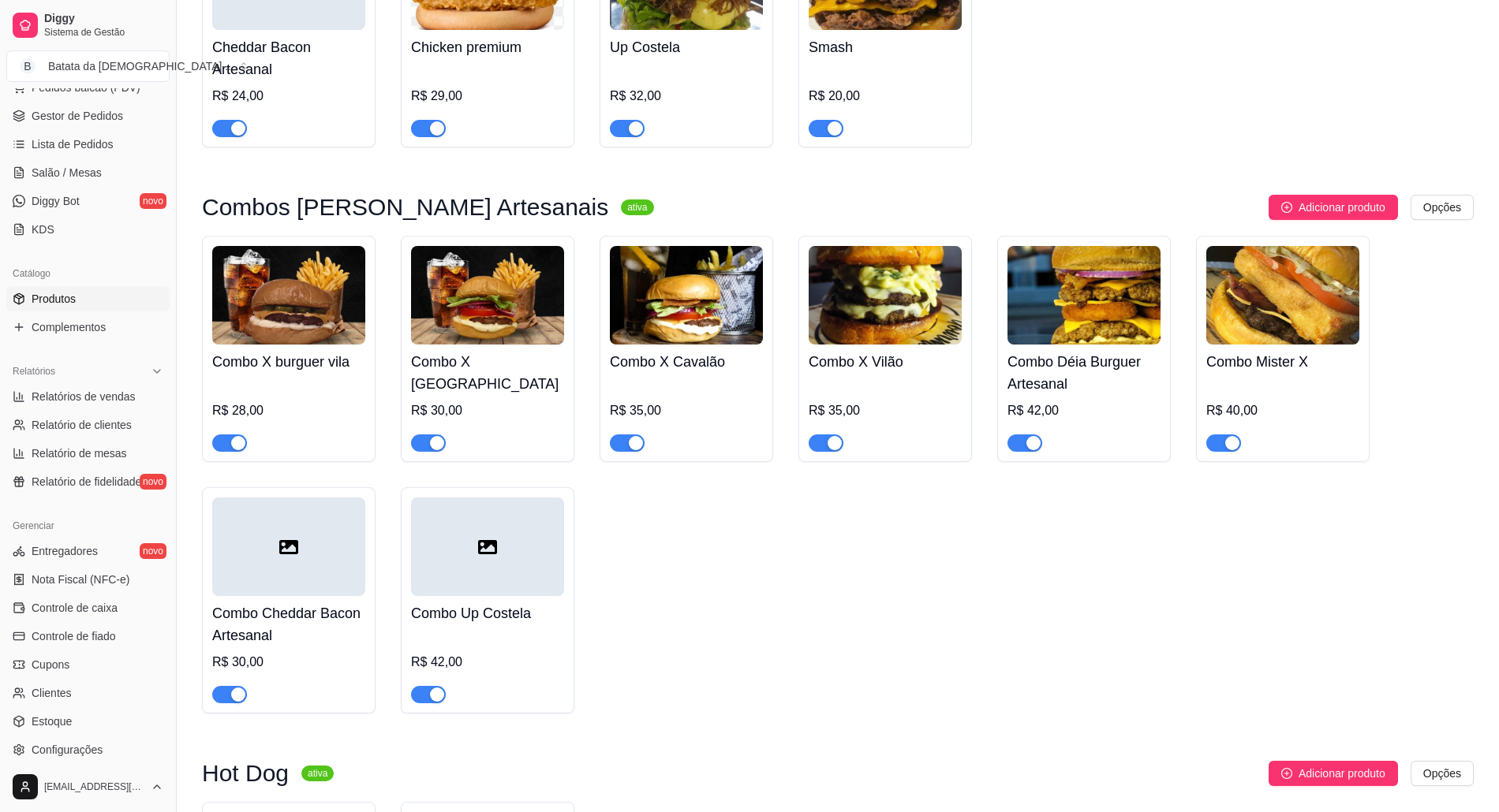
click at [500, 351] on h4 "Combo X [GEOGRAPHIC_DATA]" at bounding box center [488, 372] width 153 height 44
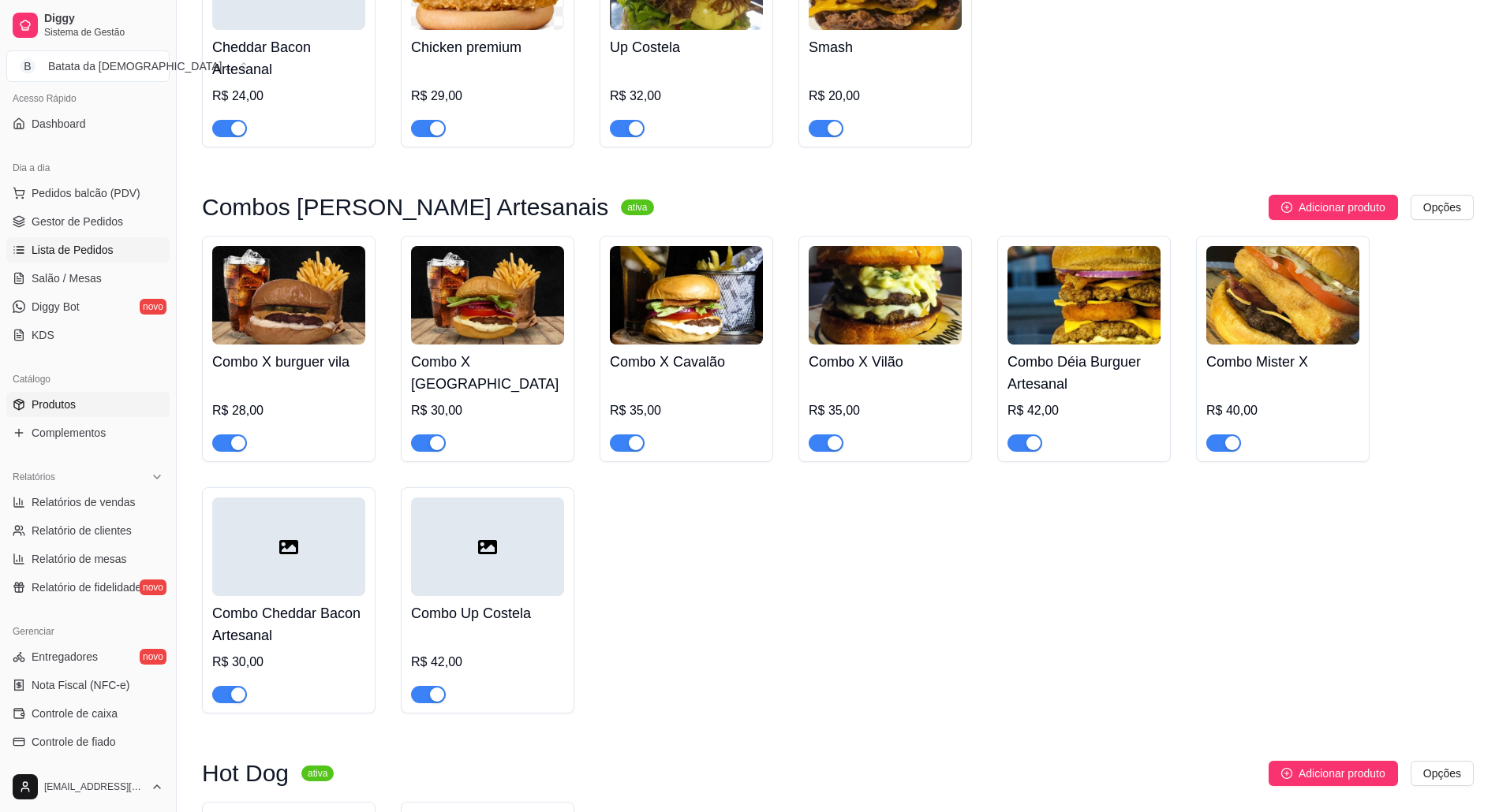
click at [61, 248] on span "Lista de Pedidos" at bounding box center [72, 250] width 82 height 16
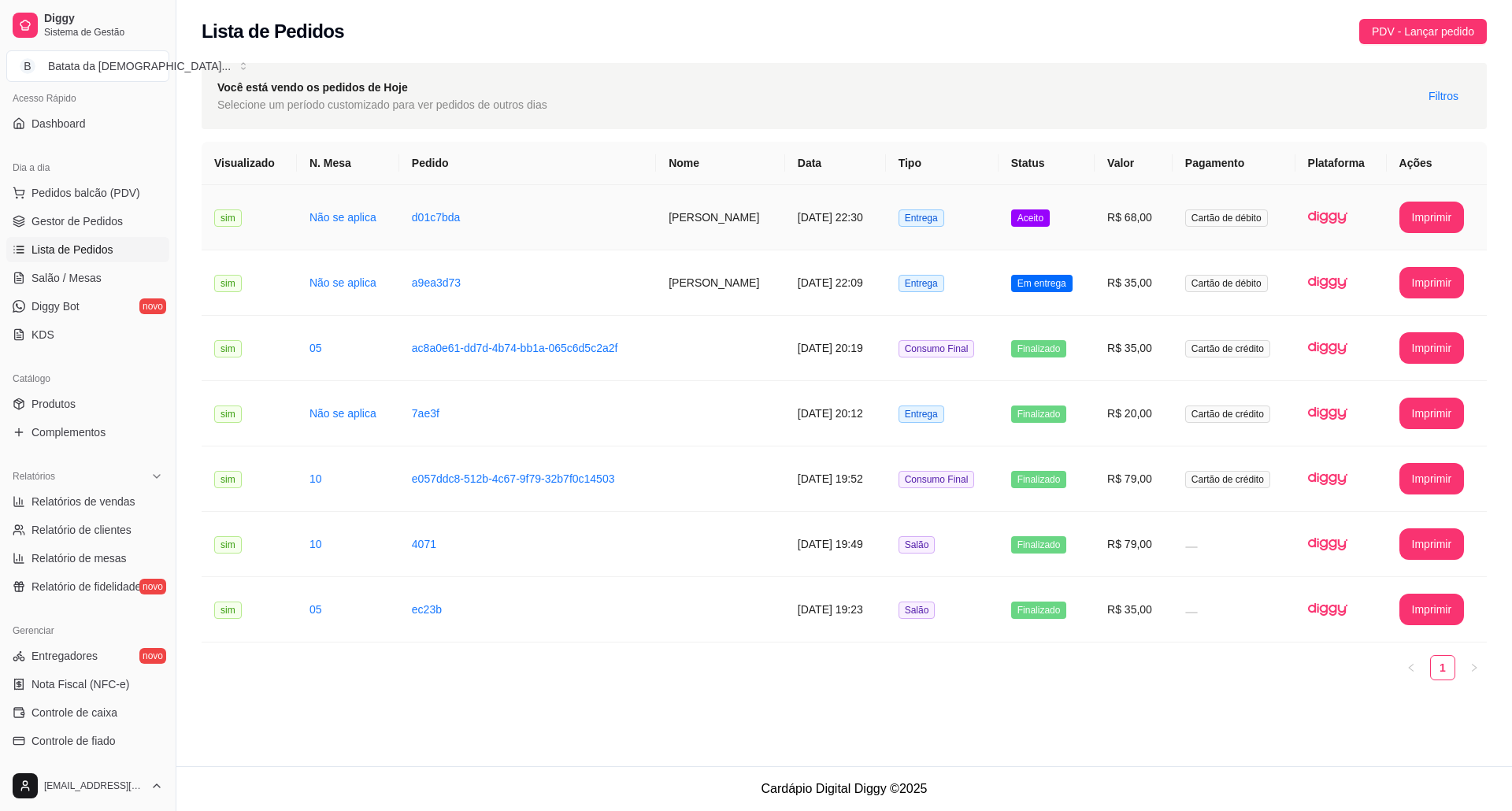
click at [1080, 235] on td "Aceito" at bounding box center [1046, 217] width 96 height 65
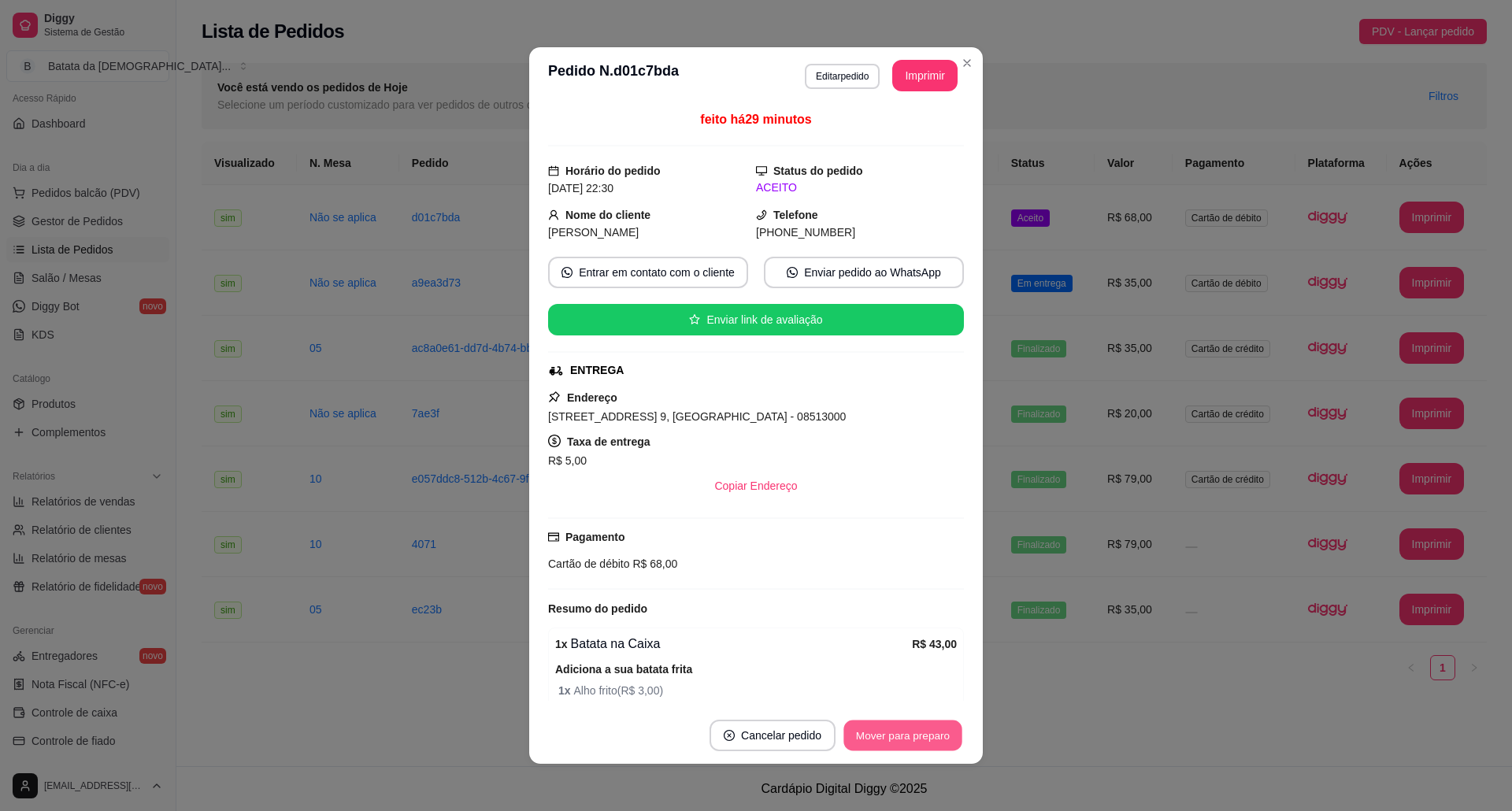
click at [879, 738] on button "Mover para preparo" at bounding box center [903, 736] width 118 height 31
click at [892, 744] on button "Mover para entrega" at bounding box center [903, 735] width 121 height 31
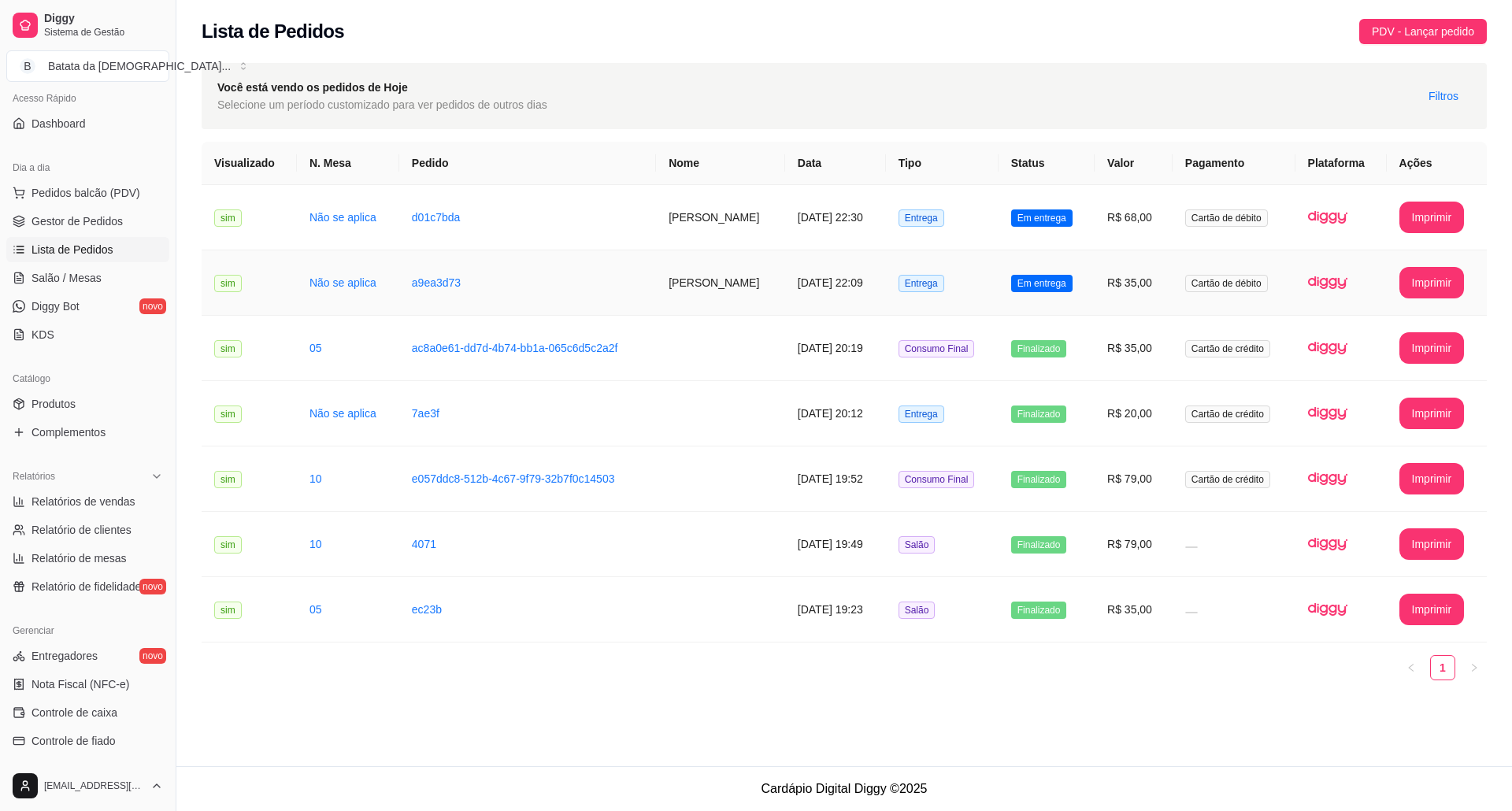
click at [1091, 280] on td "Em entrega" at bounding box center [1046, 282] width 96 height 65
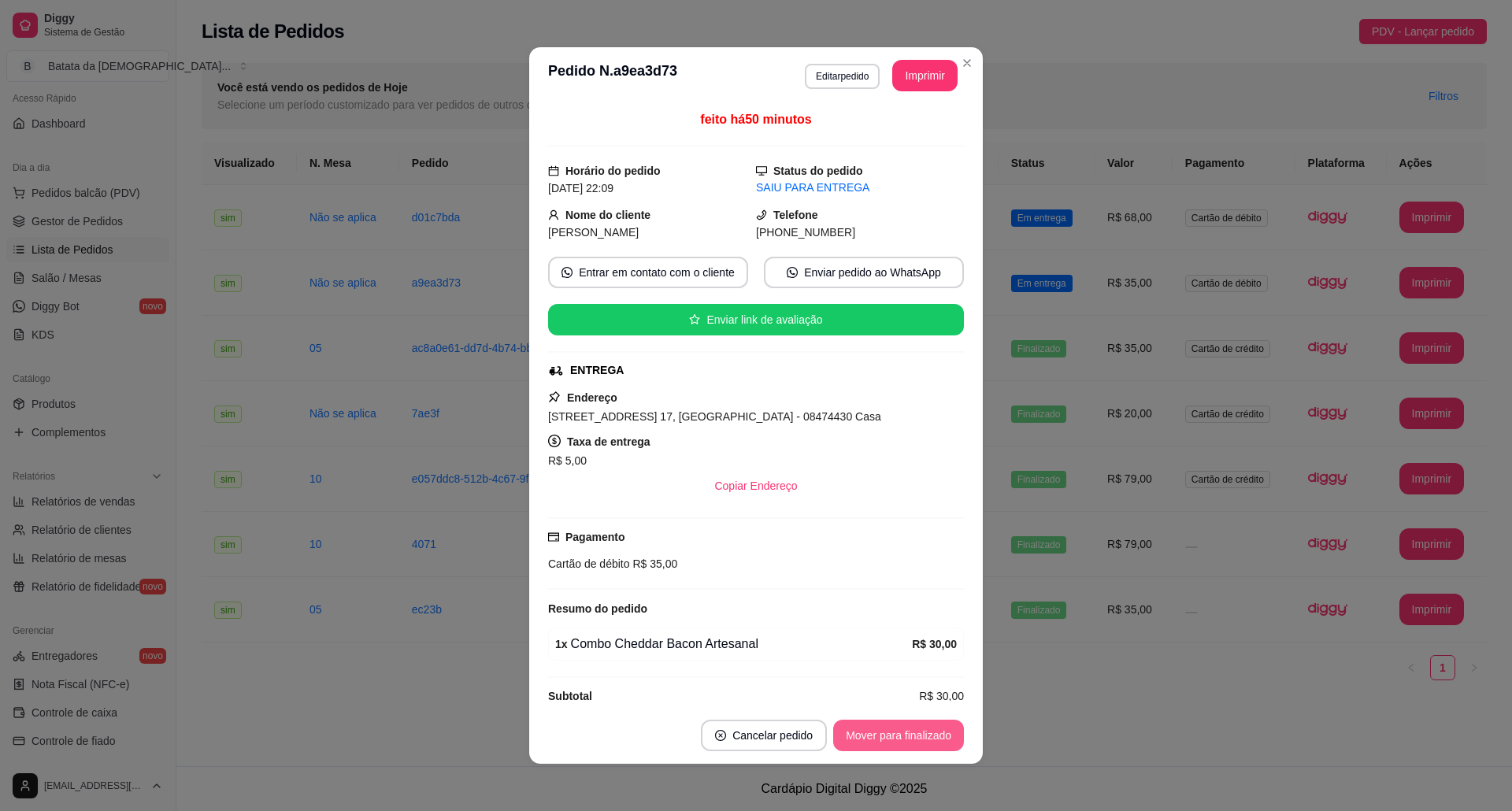
click at [902, 735] on button "Mover para finalizado" at bounding box center [898, 735] width 131 height 31
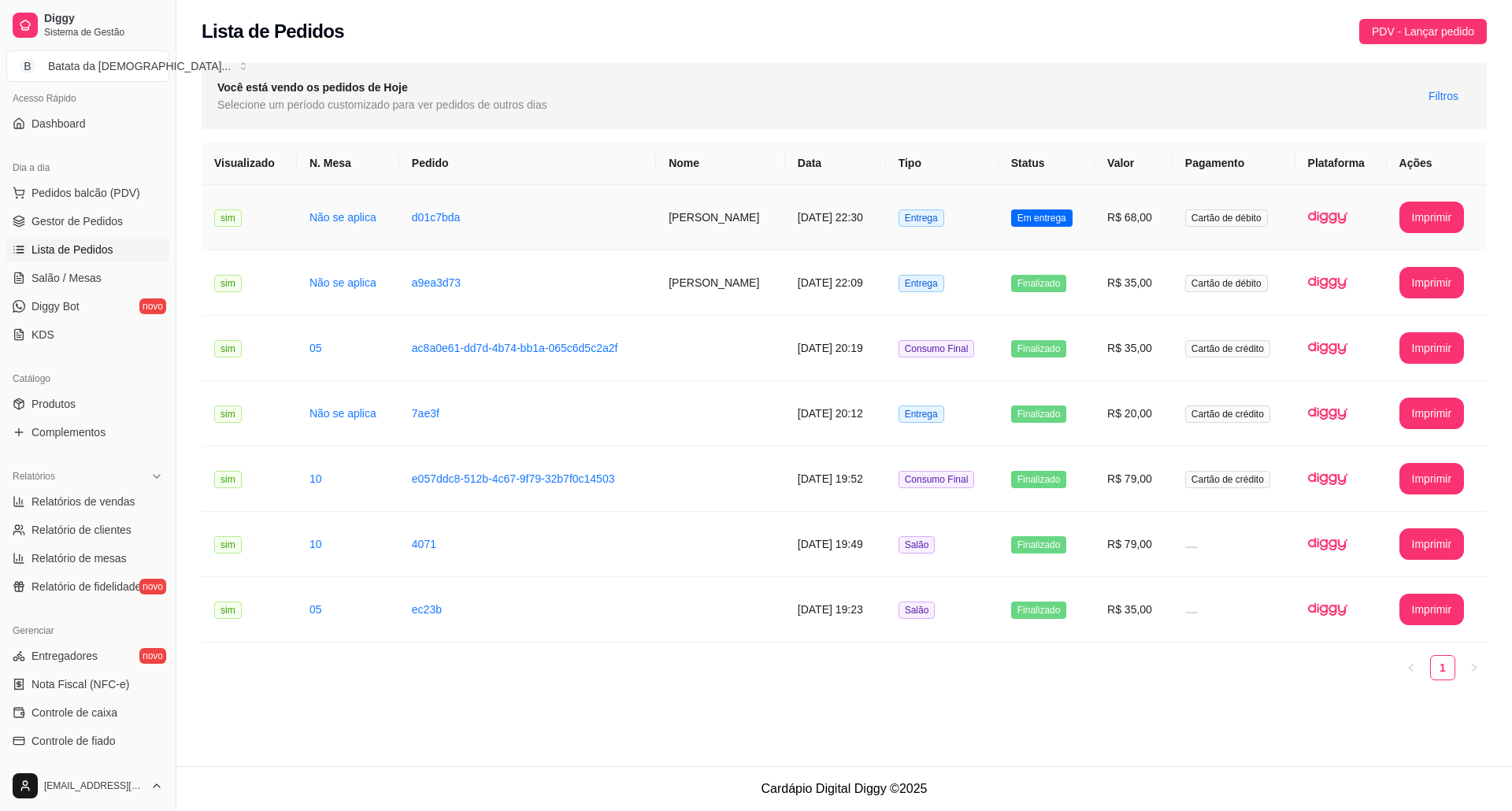
click at [717, 228] on td "[PERSON_NAME]" at bounding box center [720, 217] width 129 height 65
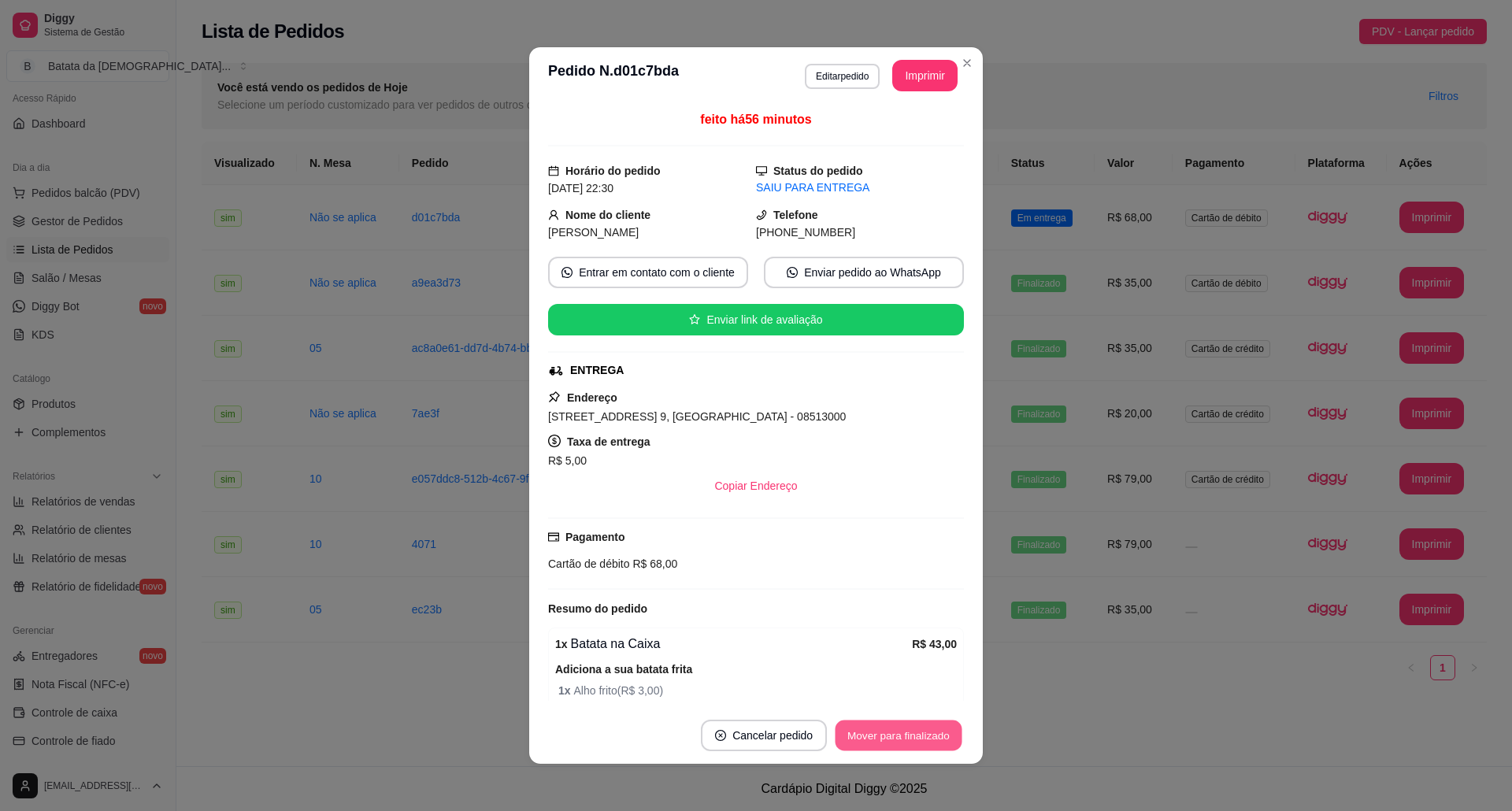
click at [892, 726] on button "Mover para finalizado" at bounding box center [898, 736] width 127 height 31
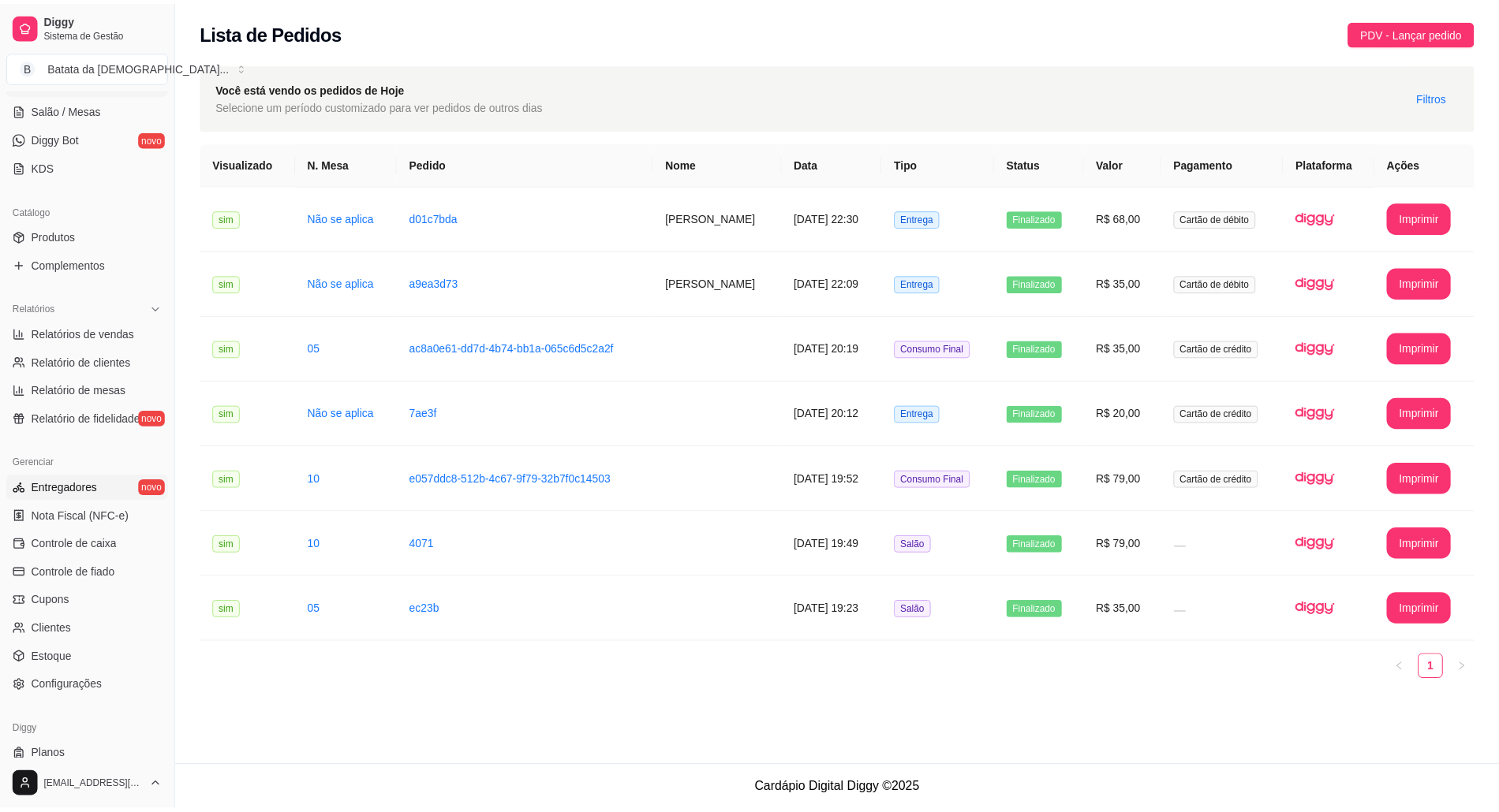
scroll to position [322, 0]
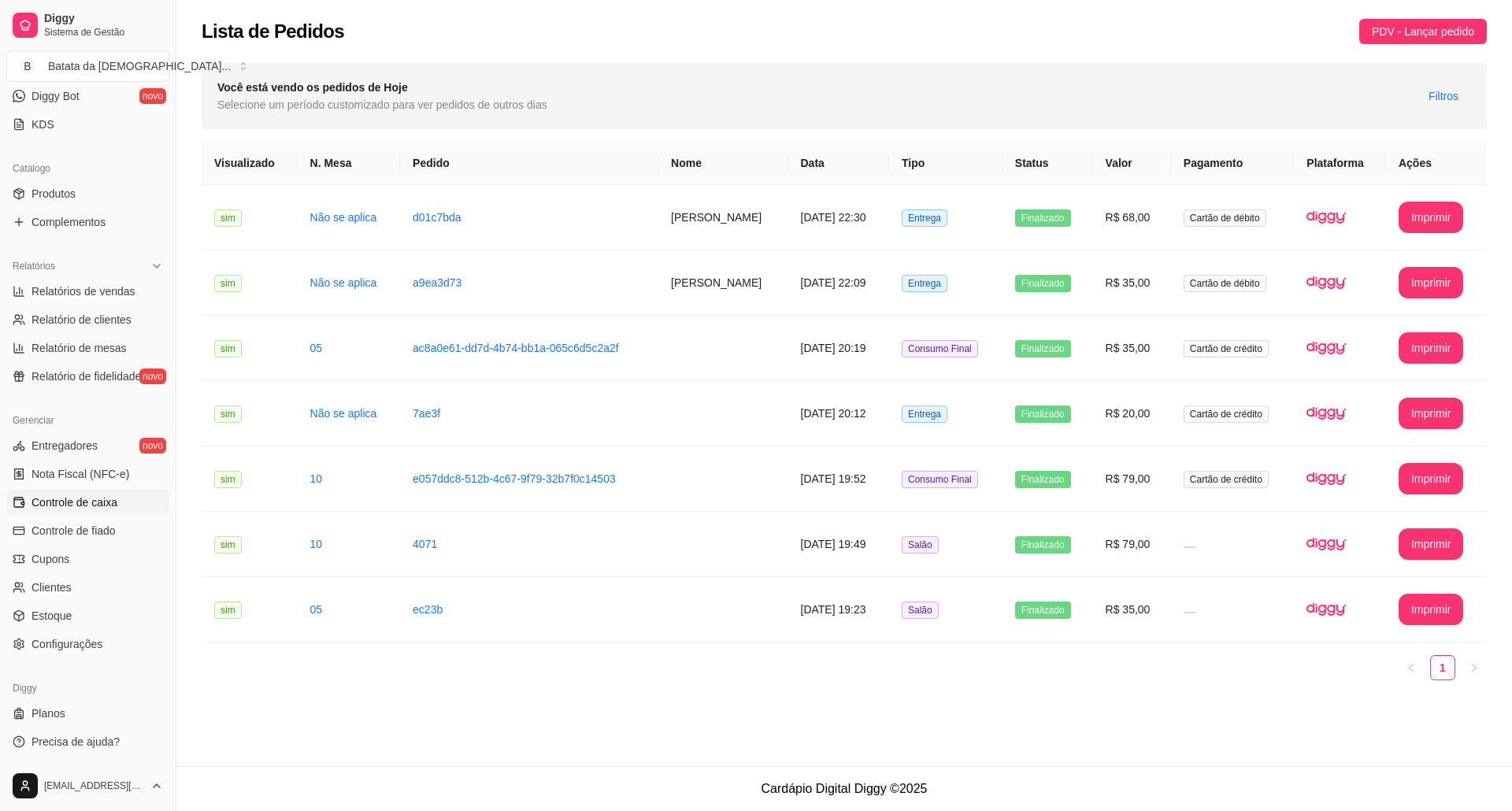
click at [54, 505] on span "Controle de caixa" at bounding box center [74, 503] width 85 height 16
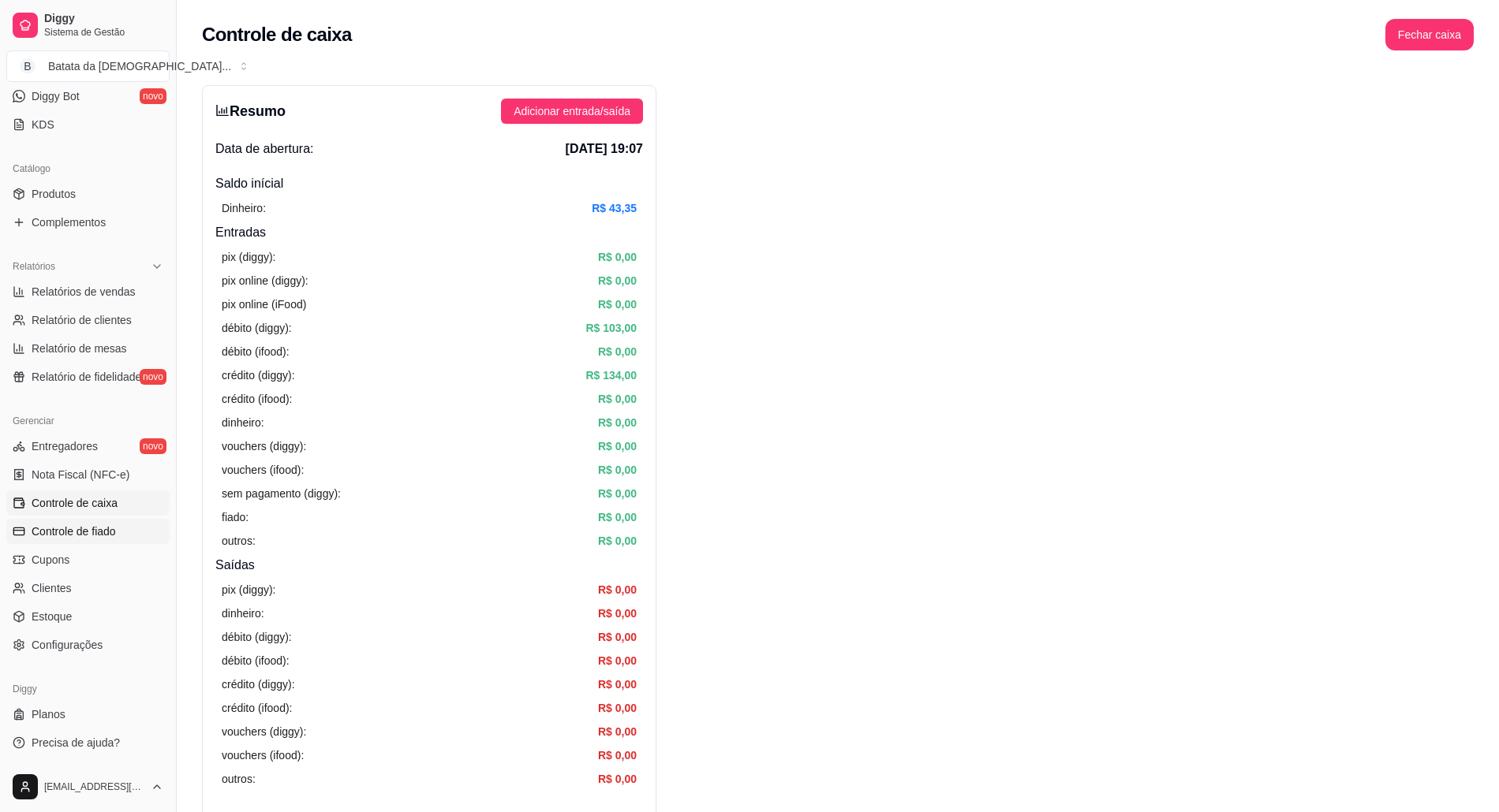
click at [42, 538] on span "Controle de fiado" at bounding box center [73, 531] width 85 height 16
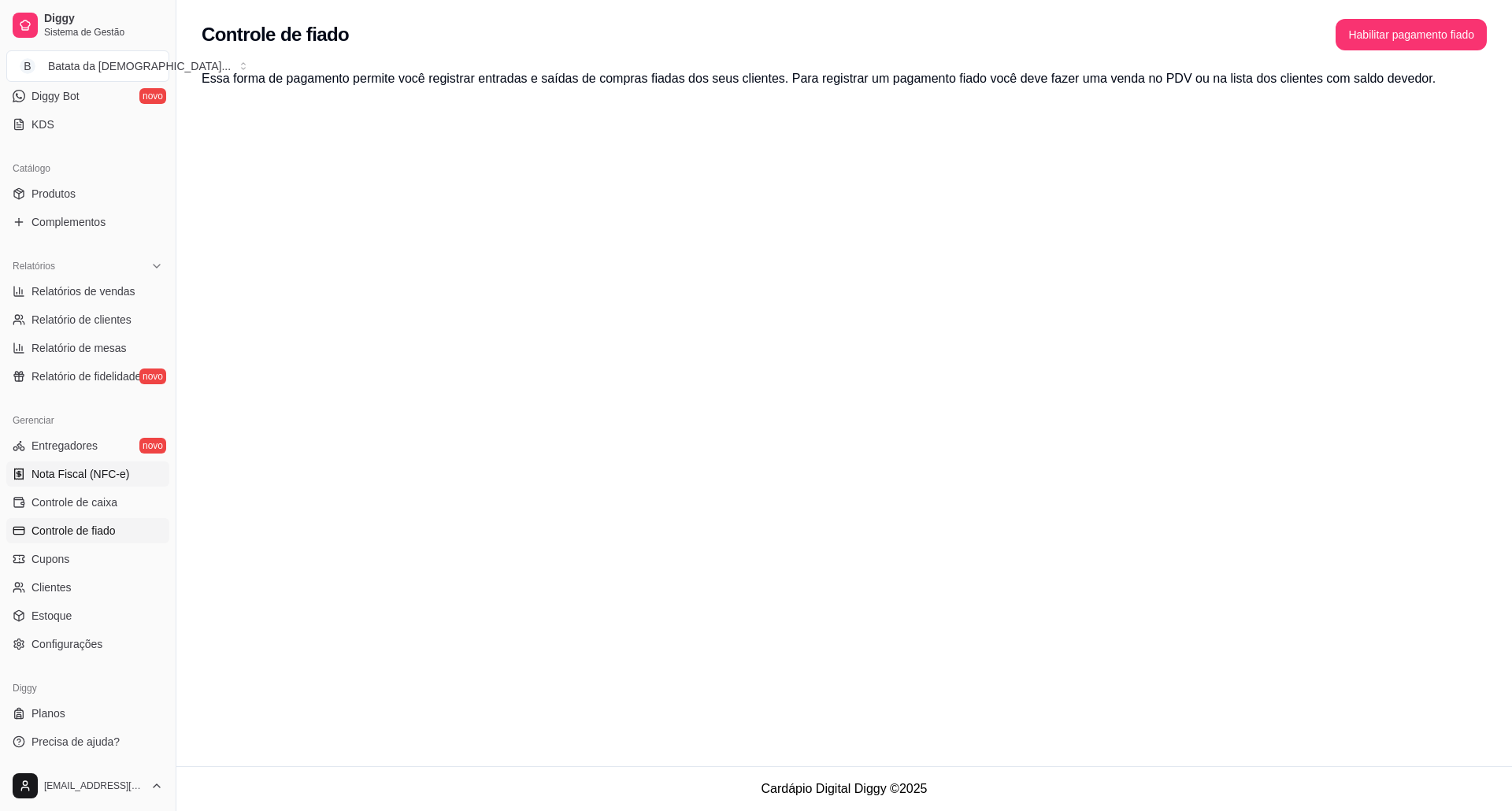
click at [31, 476] on span "Nota Fiscal (NFC-e)" at bounding box center [80, 474] width 98 height 16
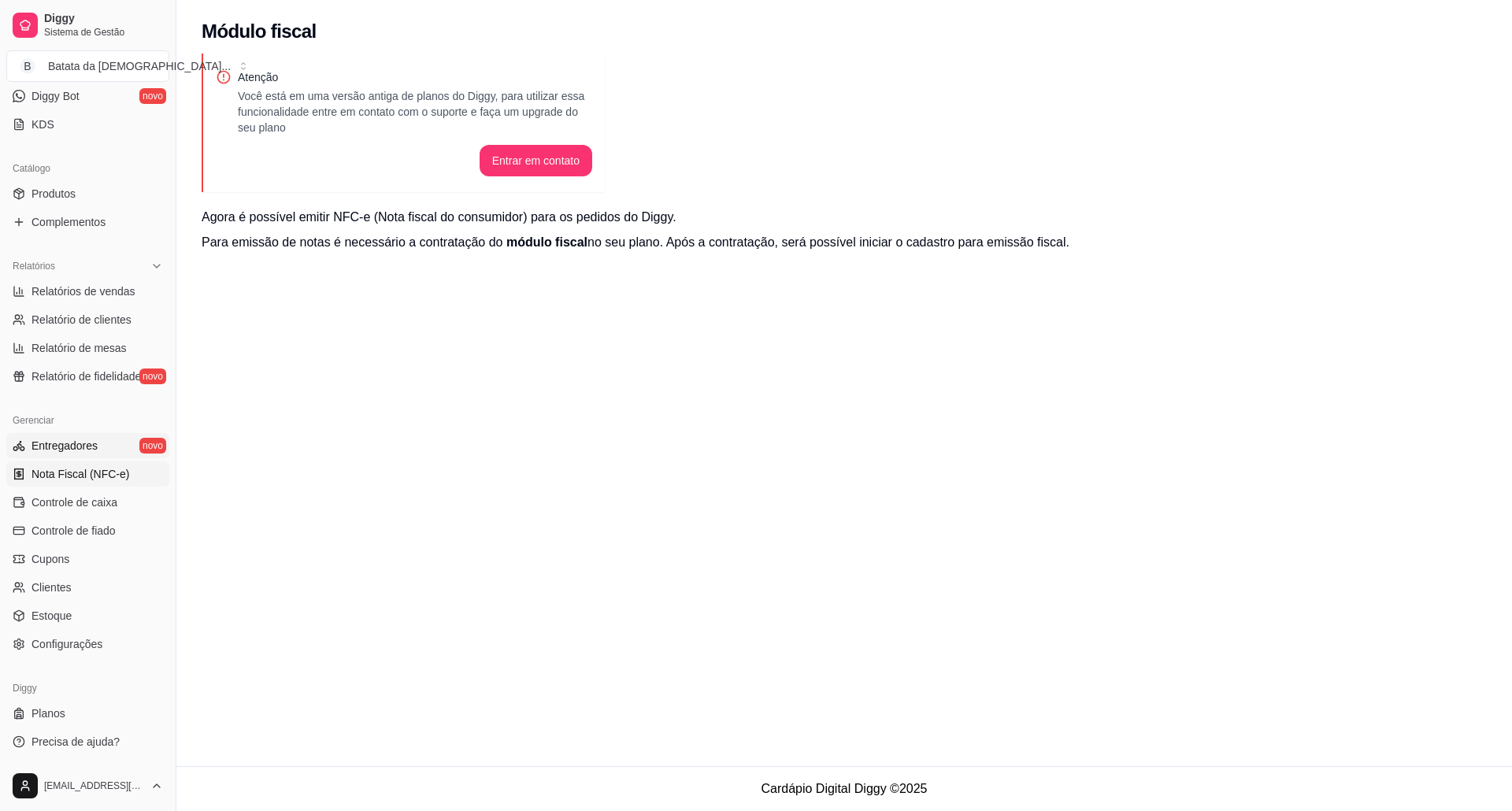
click at [96, 439] on link "Entregadores novo" at bounding box center [87, 446] width 163 height 25
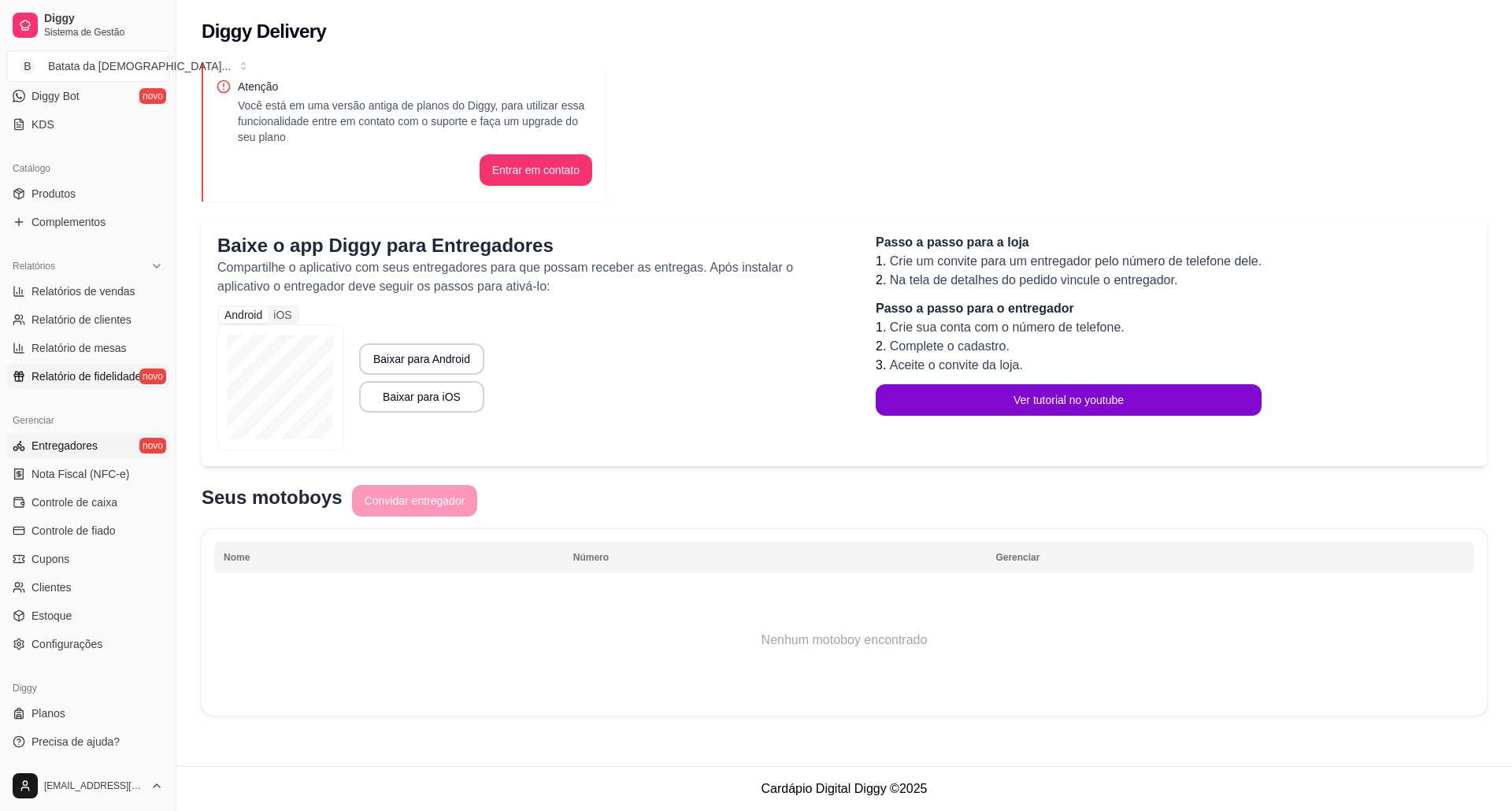
click at [115, 372] on span "Relatório de fidelidade" at bounding box center [85, 376] width 110 height 16
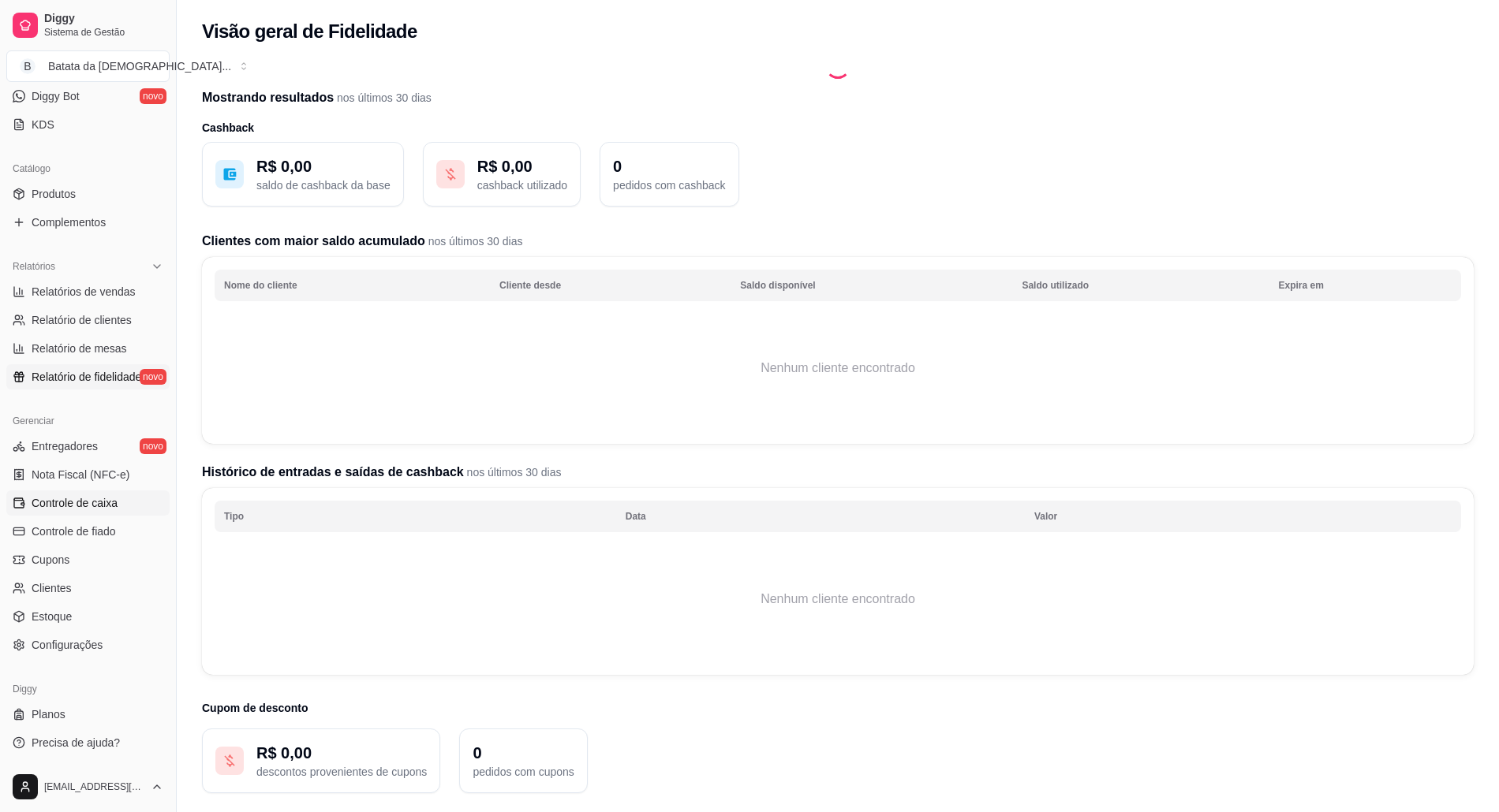
click at [71, 513] on link "Controle de caixa" at bounding box center [87, 503] width 163 height 25
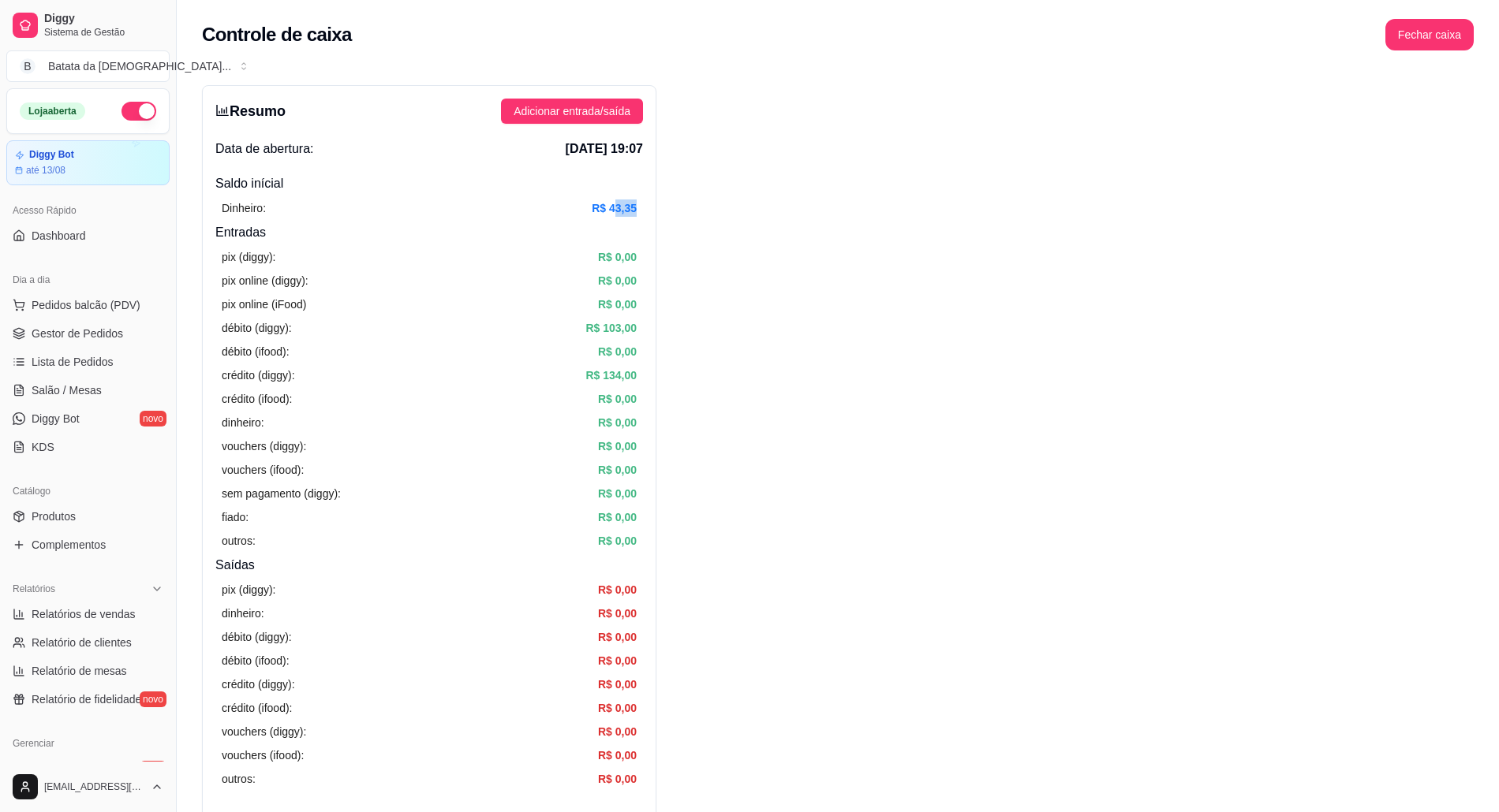
drag, startPoint x: 612, startPoint y: 203, endPoint x: 647, endPoint y: 208, distance: 35.4
click at [647, 208] on div "Resumo Adicionar entrada/saída Data de abertura: [DATE] 19:07 Saldo inícial Din…" at bounding box center [429, 502] width 455 height 833
click at [121, 116] on button "button" at bounding box center [139, 111] width 35 height 18
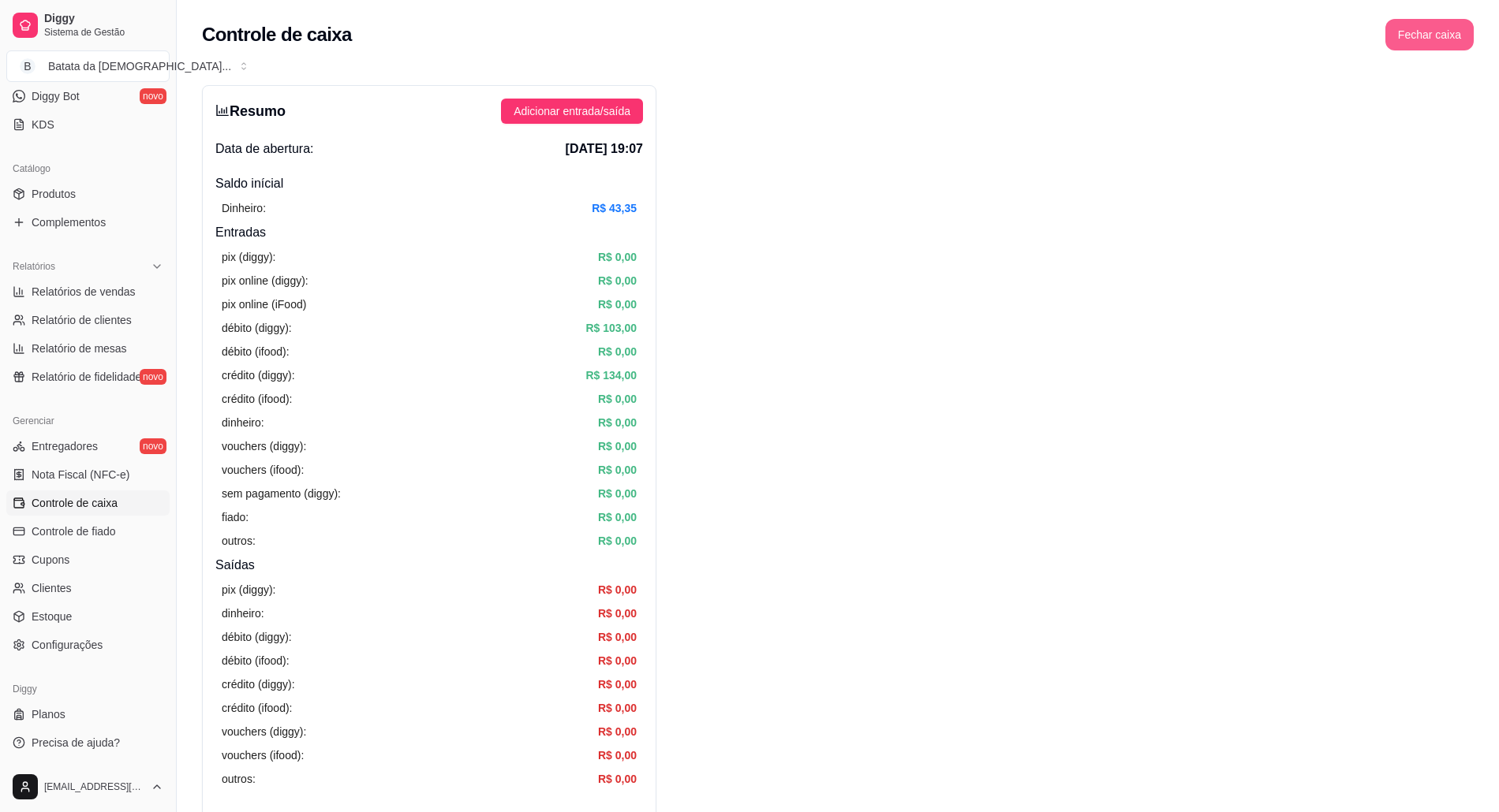
click at [1431, 25] on button "Fechar caixa" at bounding box center [1429, 34] width 88 height 31
click at [1472, 132] on span "Sim" at bounding box center [1473, 141] width 18 height 17
